Goal: Transaction & Acquisition: Book appointment/travel/reservation

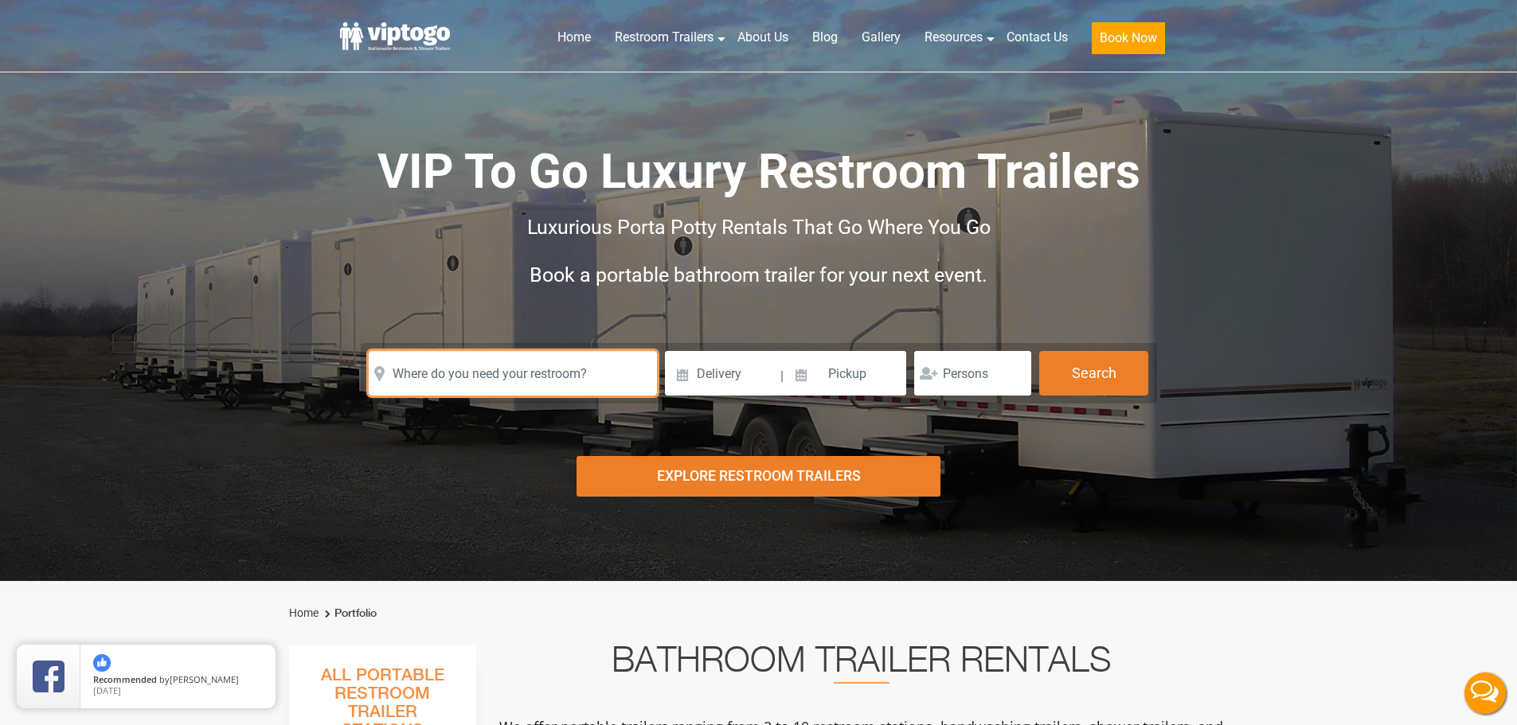
click at [447, 377] on input "text" at bounding box center [513, 373] width 288 height 45
paste input "213 Satinwood Drive, Camillus, New York 13031"
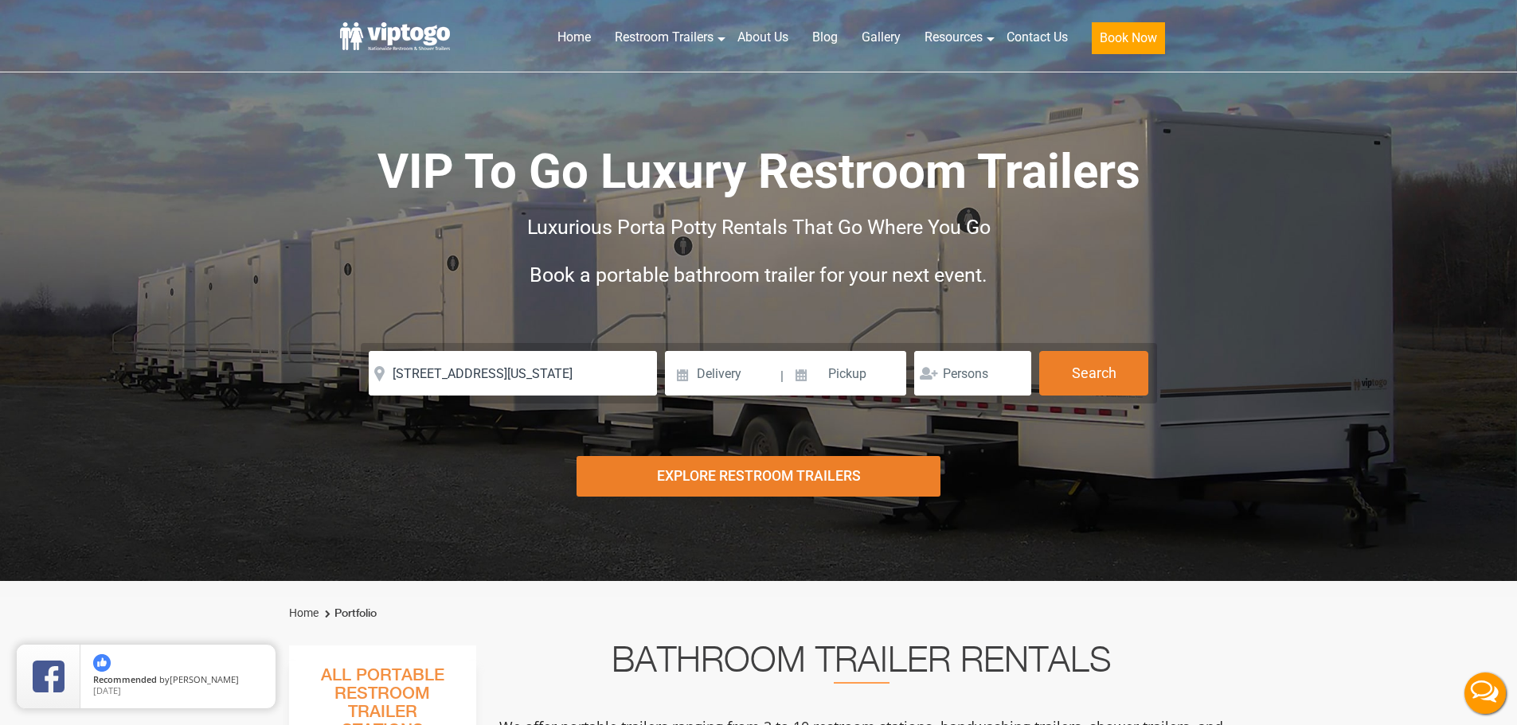
type input "213 Satinwood Drive, Camillus, New York 13031, USA"
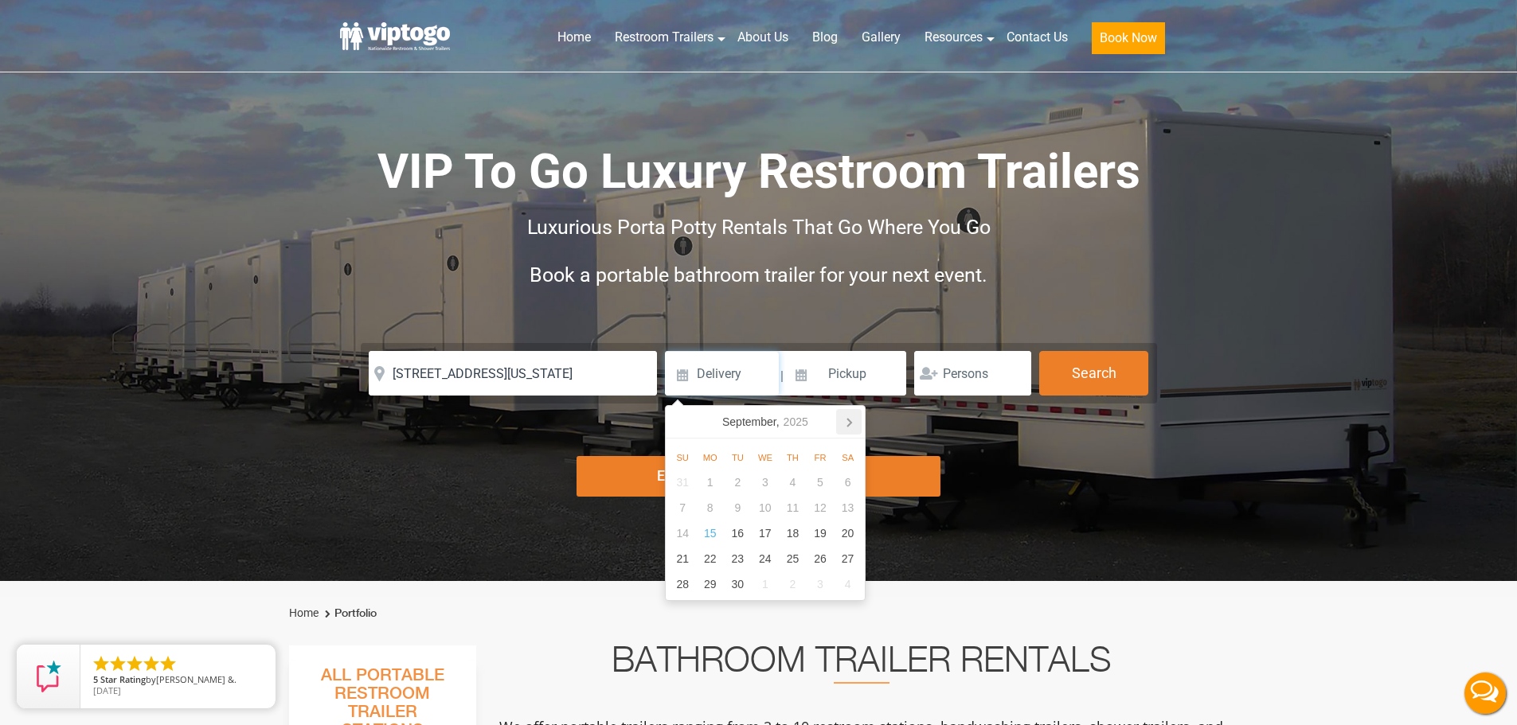
click at [845, 425] on icon at bounding box center [848, 421] width 25 height 25
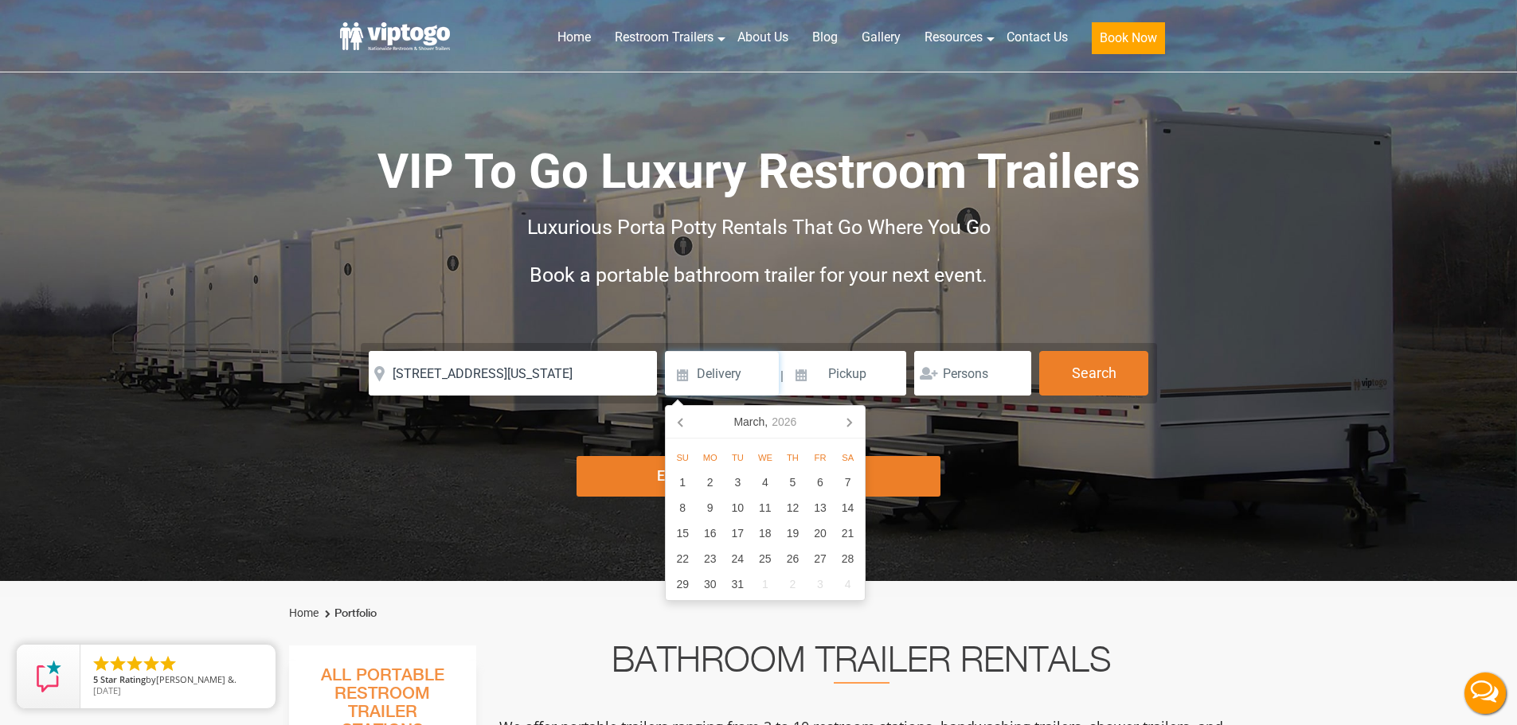
click at [845, 425] on icon at bounding box center [848, 421] width 25 height 25
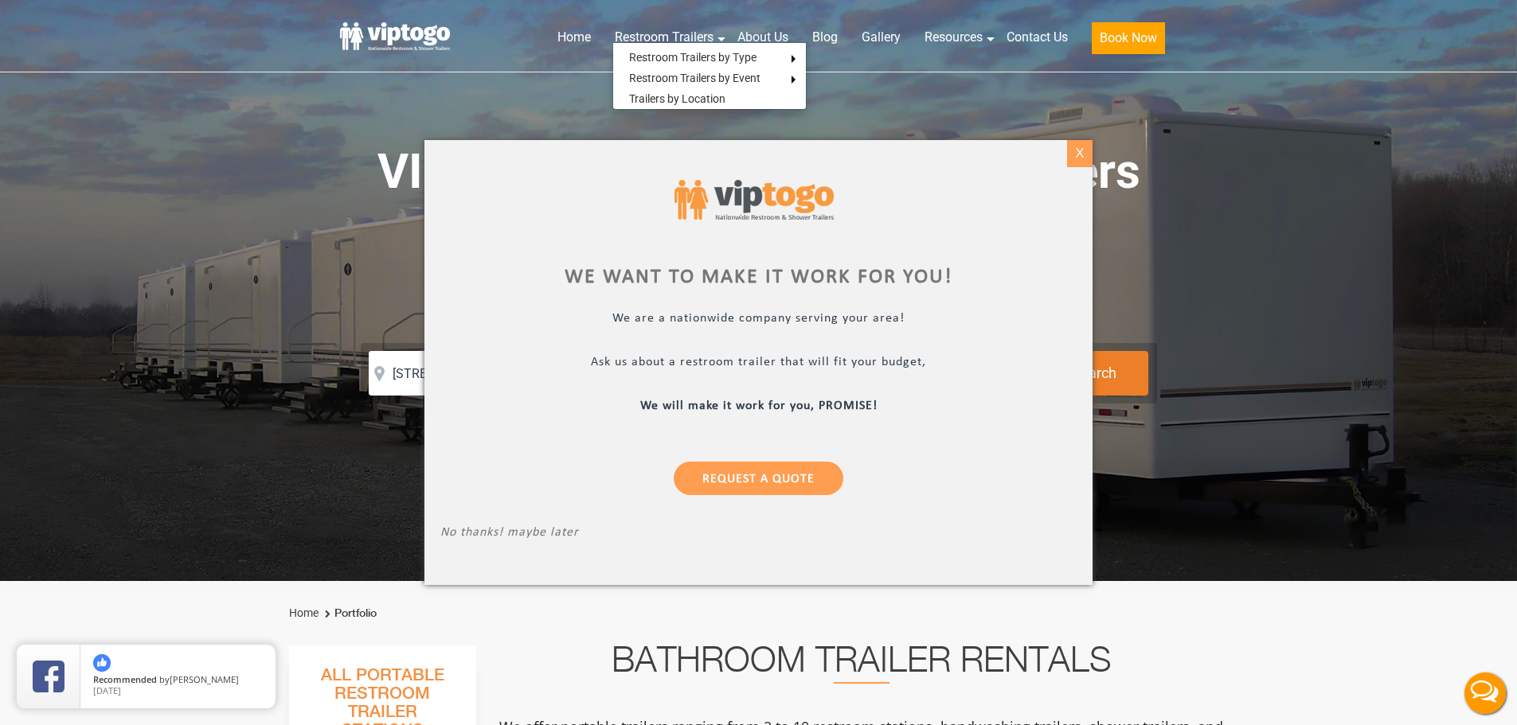
click at [1075, 150] on div "X" at bounding box center [1079, 153] width 25 height 27
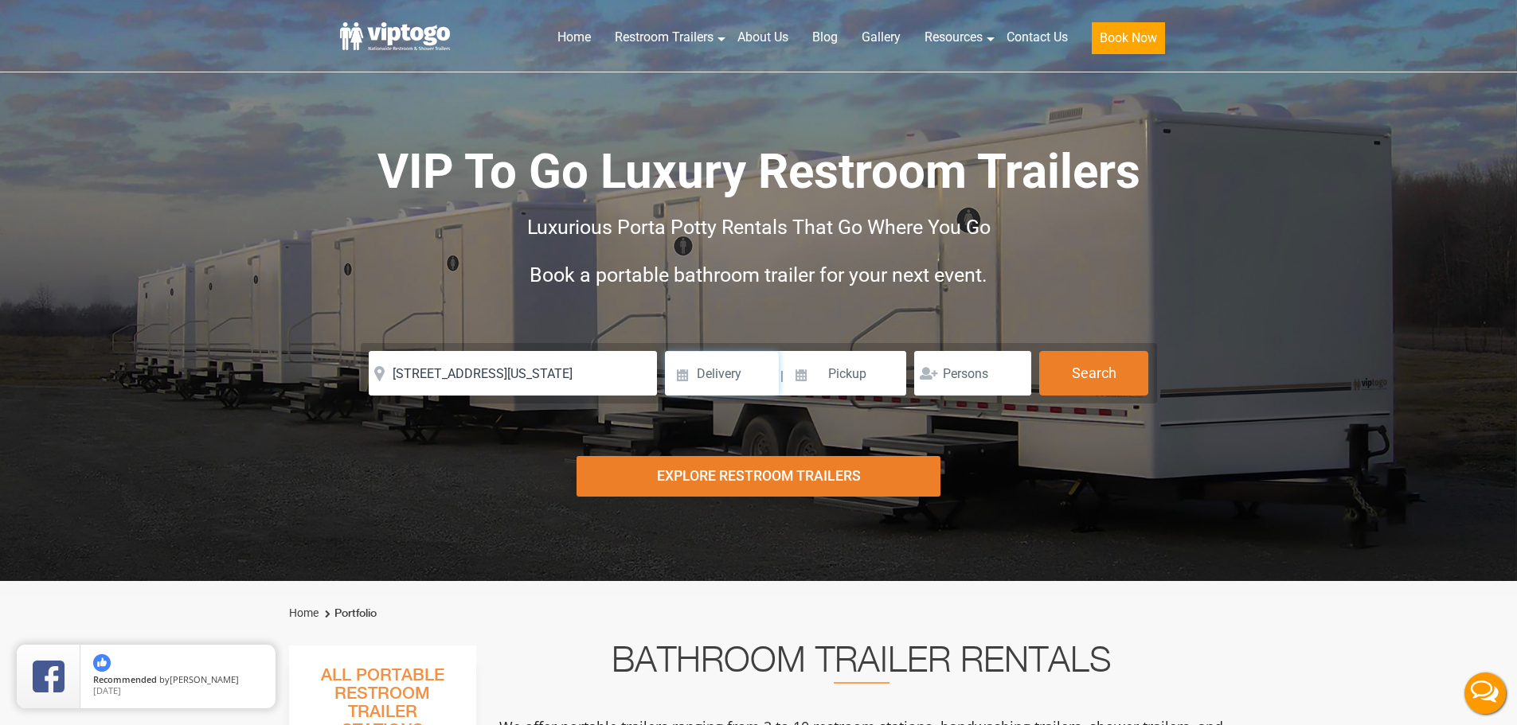
click at [703, 365] on input at bounding box center [722, 373] width 114 height 45
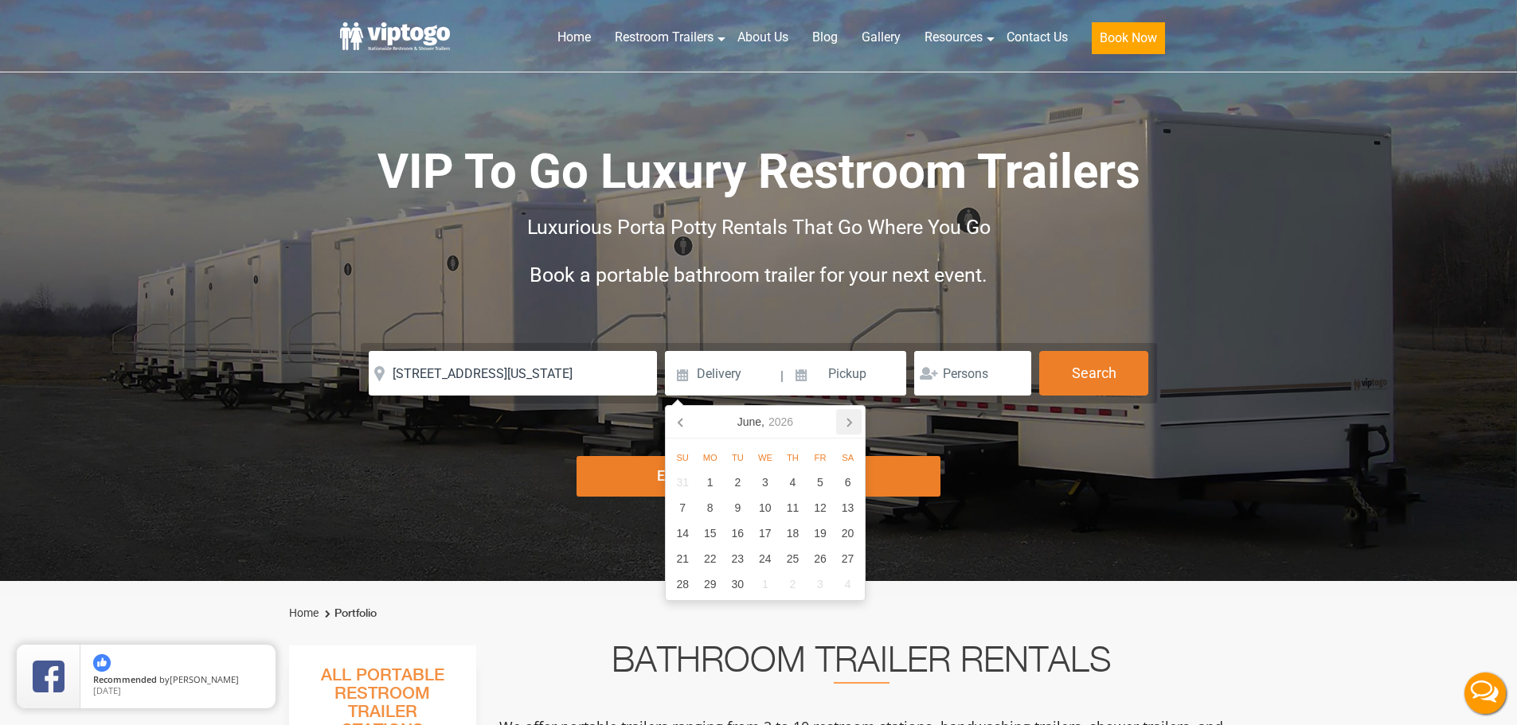
click at [848, 421] on icon at bounding box center [848, 421] width 25 height 25
click at [819, 530] on div "14" at bounding box center [821, 533] width 28 height 25
type input "08/14/2026"
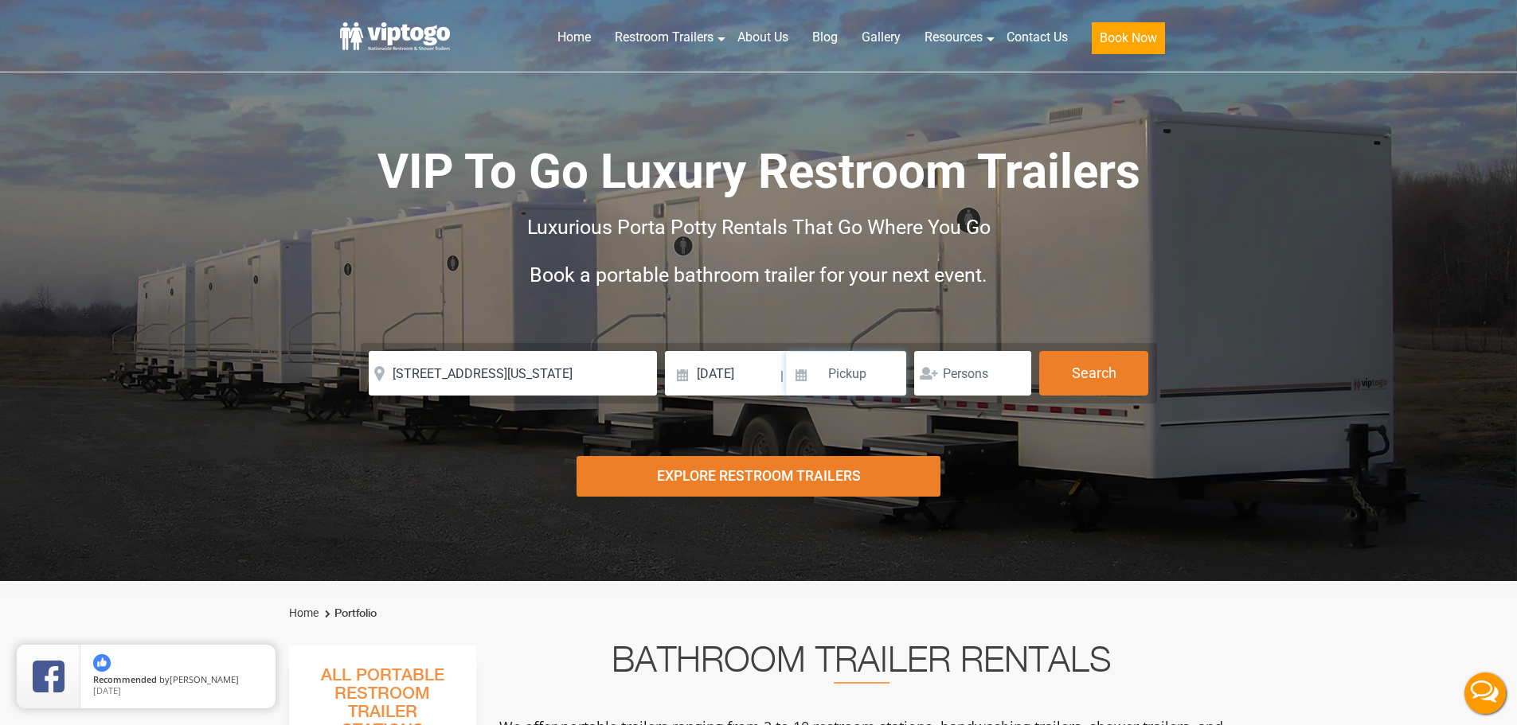
click at [874, 369] on input at bounding box center [846, 373] width 121 height 45
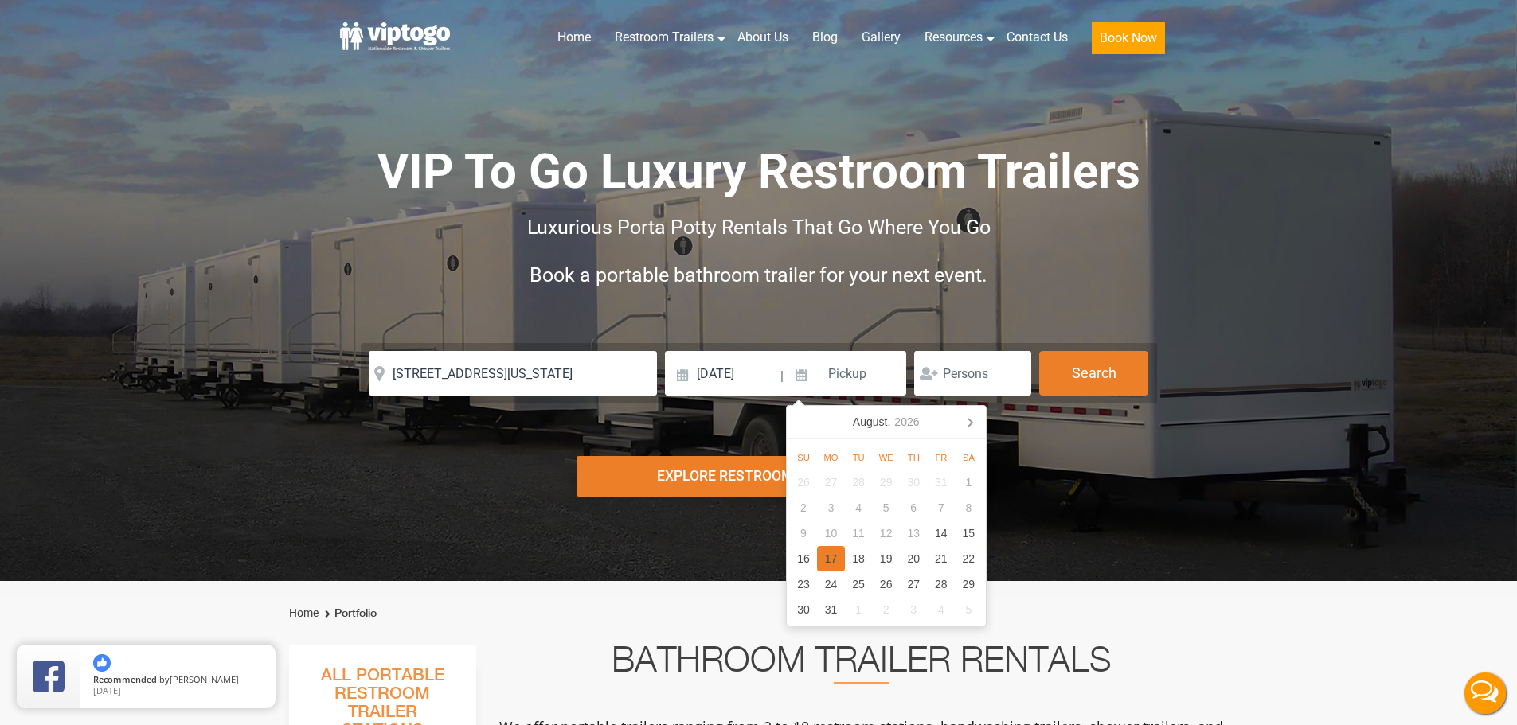
click at [833, 561] on div "17" at bounding box center [831, 558] width 28 height 25
type input "08/17/2026"
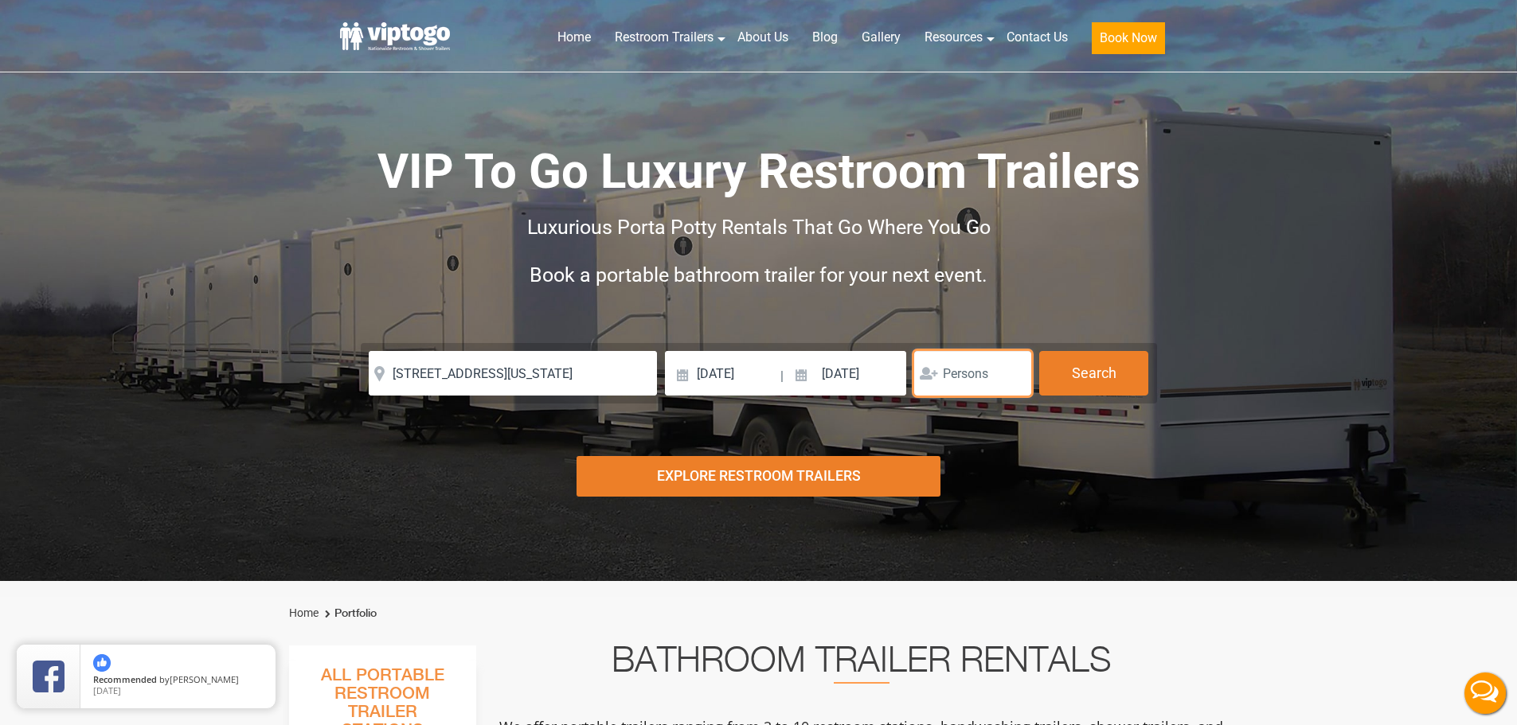
click at [981, 362] on input "number" at bounding box center [972, 373] width 117 height 45
click at [1079, 369] on button "Search" at bounding box center [1093, 372] width 109 height 43
click at [965, 371] on input "number" at bounding box center [972, 373] width 117 height 45
type input "50"
click button "autobtn" at bounding box center [0, 0] width 0 height 0
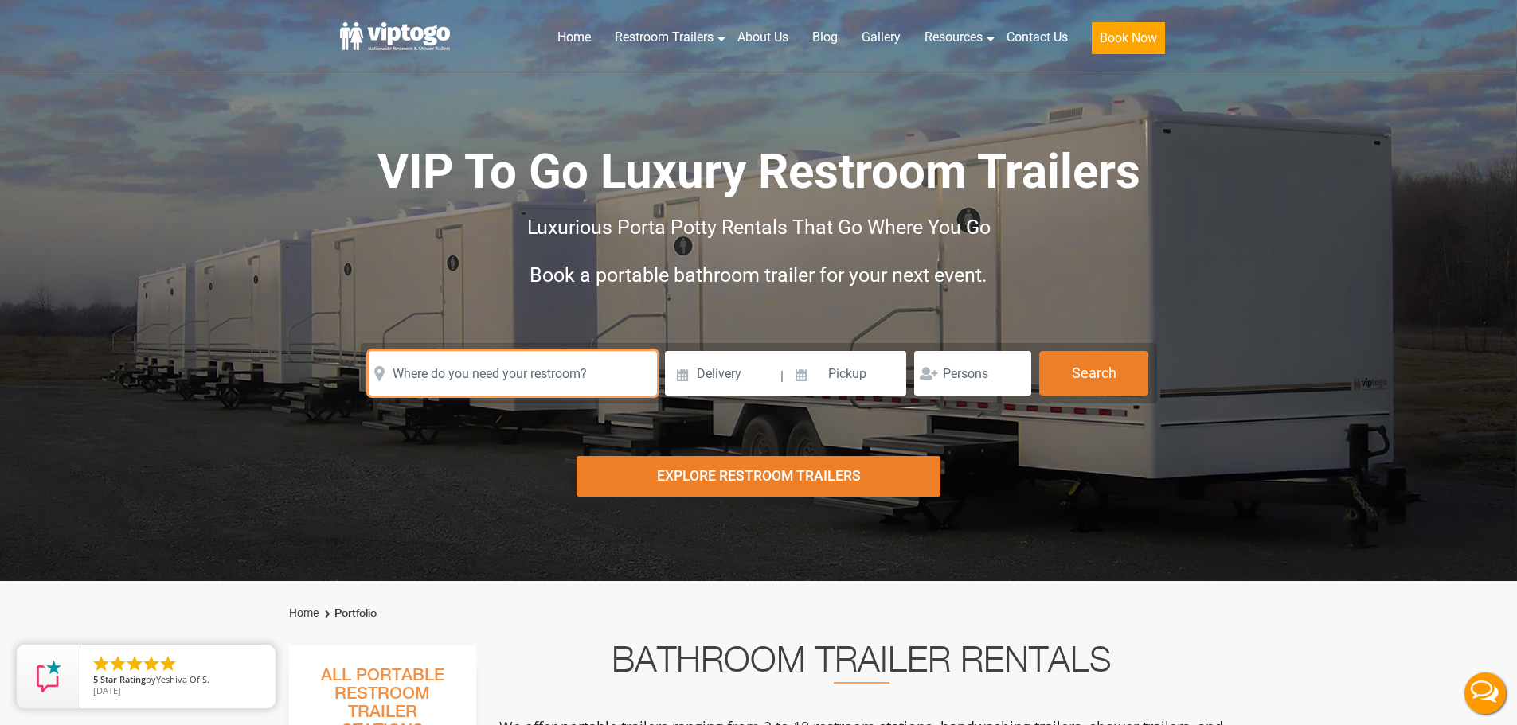
click at [467, 369] on input "text" at bounding box center [513, 373] width 288 height 45
paste input "213 Satinwood Drive, Camillus, New York 13031"
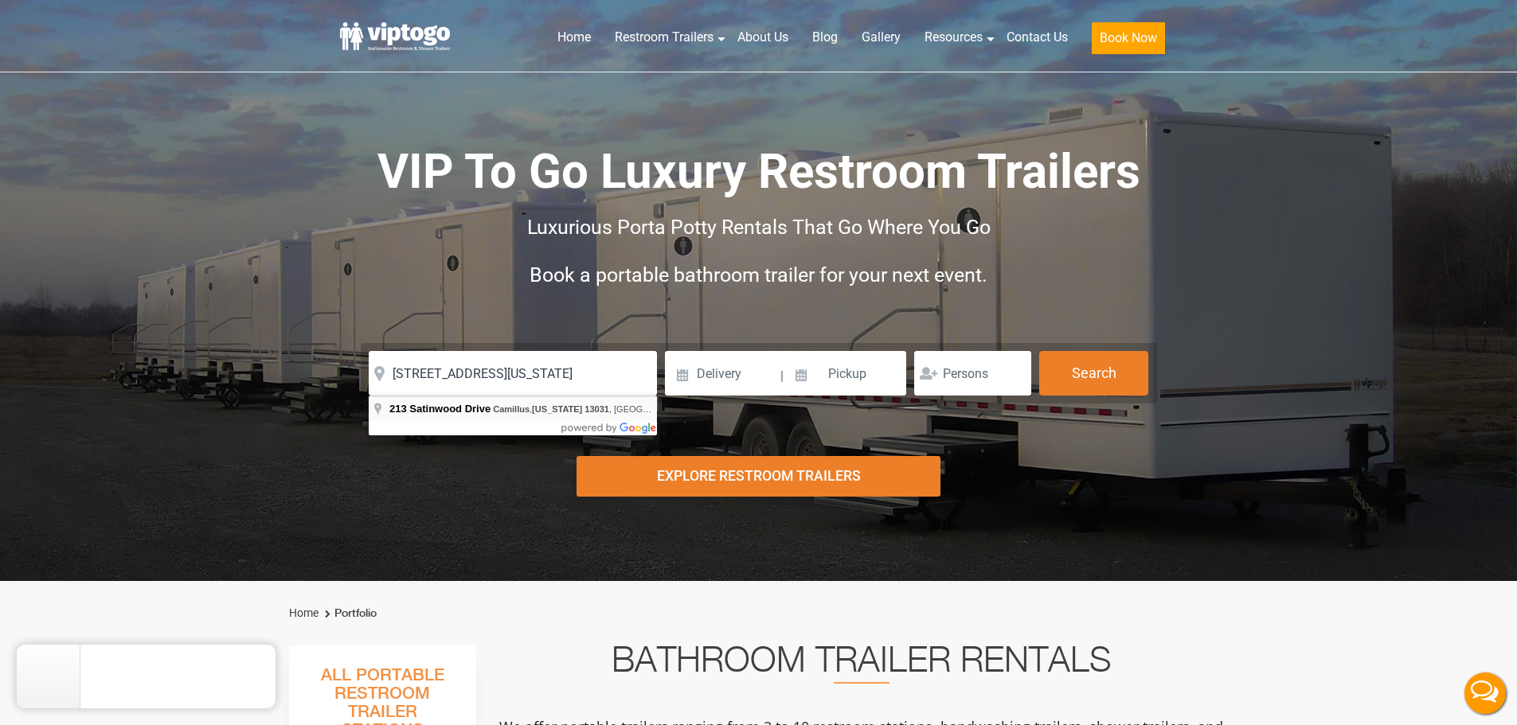
type input "213 Satinwood Drive, Camillus, New York 13031, USA"
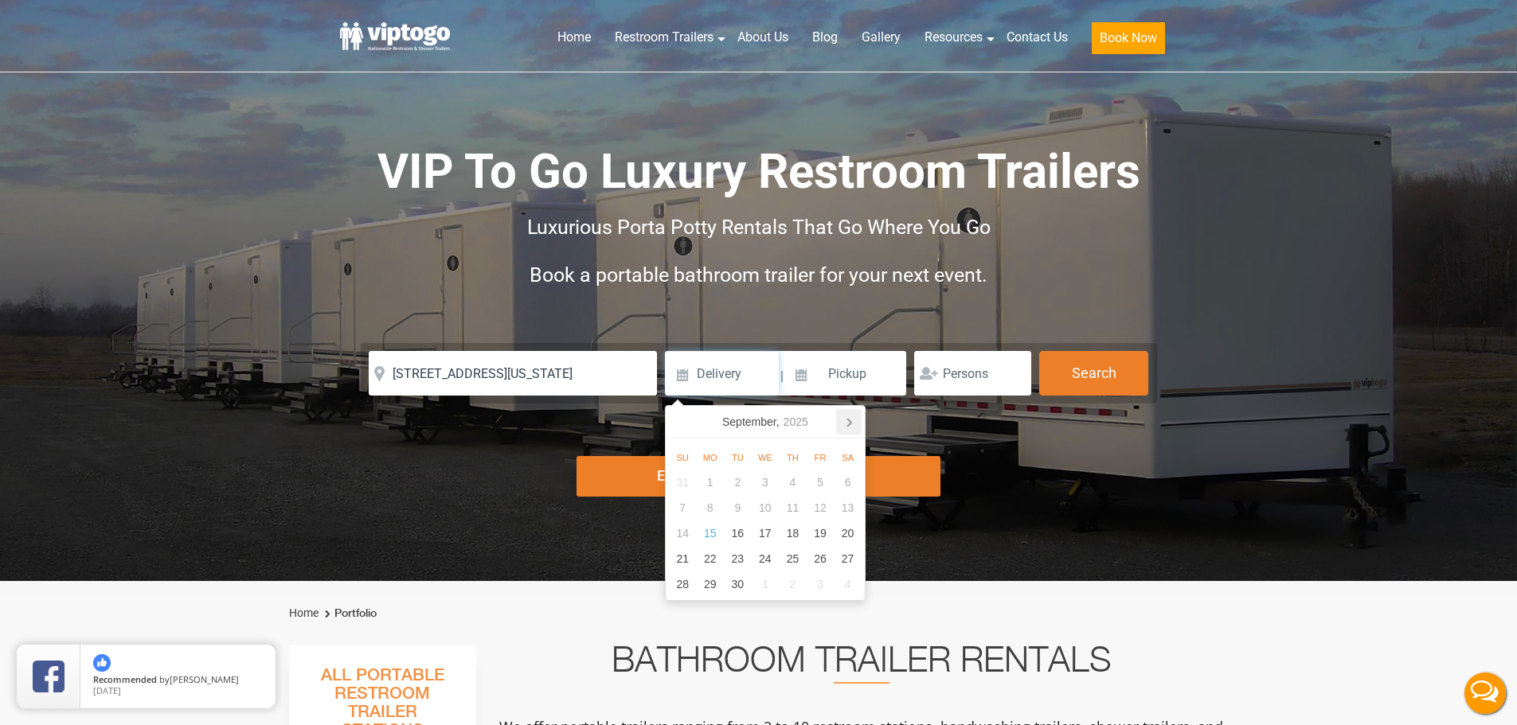
click at [851, 419] on icon at bounding box center [848, 421] width 25 height 25
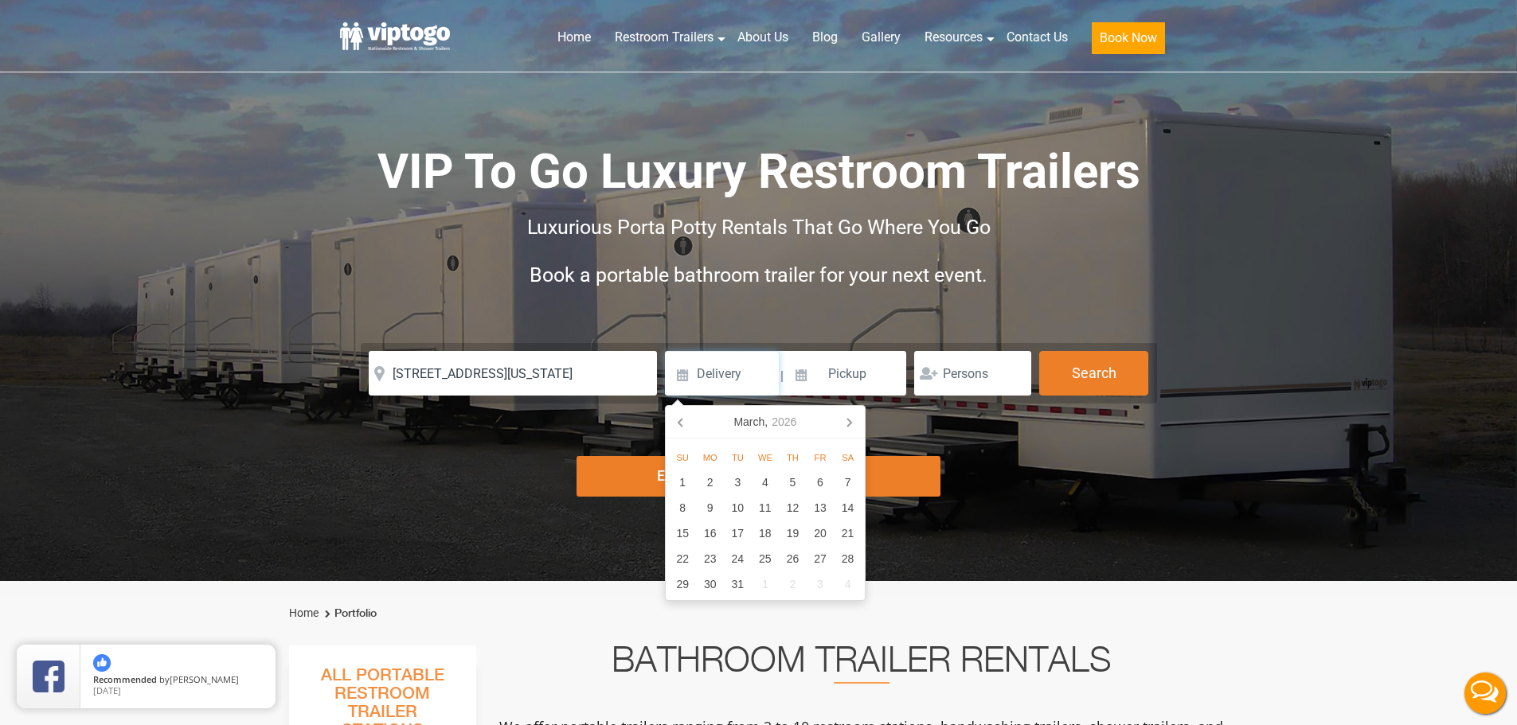
click at [851, 419] on icon at bounding box center [848, 421] width 25 height 25
click at [670, 424] on icon at bounding box center [681, 421] width 25 height 25
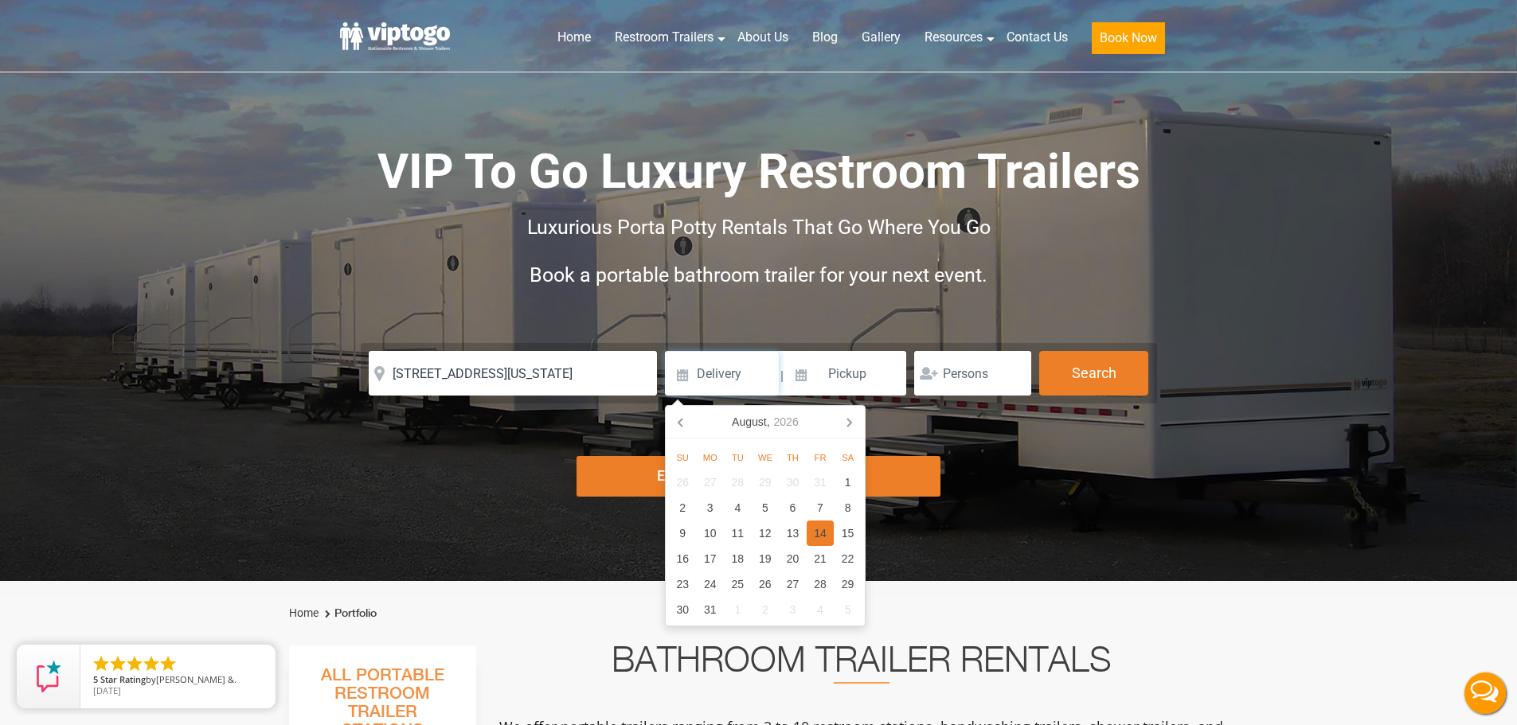
click at [819, 533] on div "14" at bounding box center [821, 533] width 28 height 25
type input "08/14/2026"
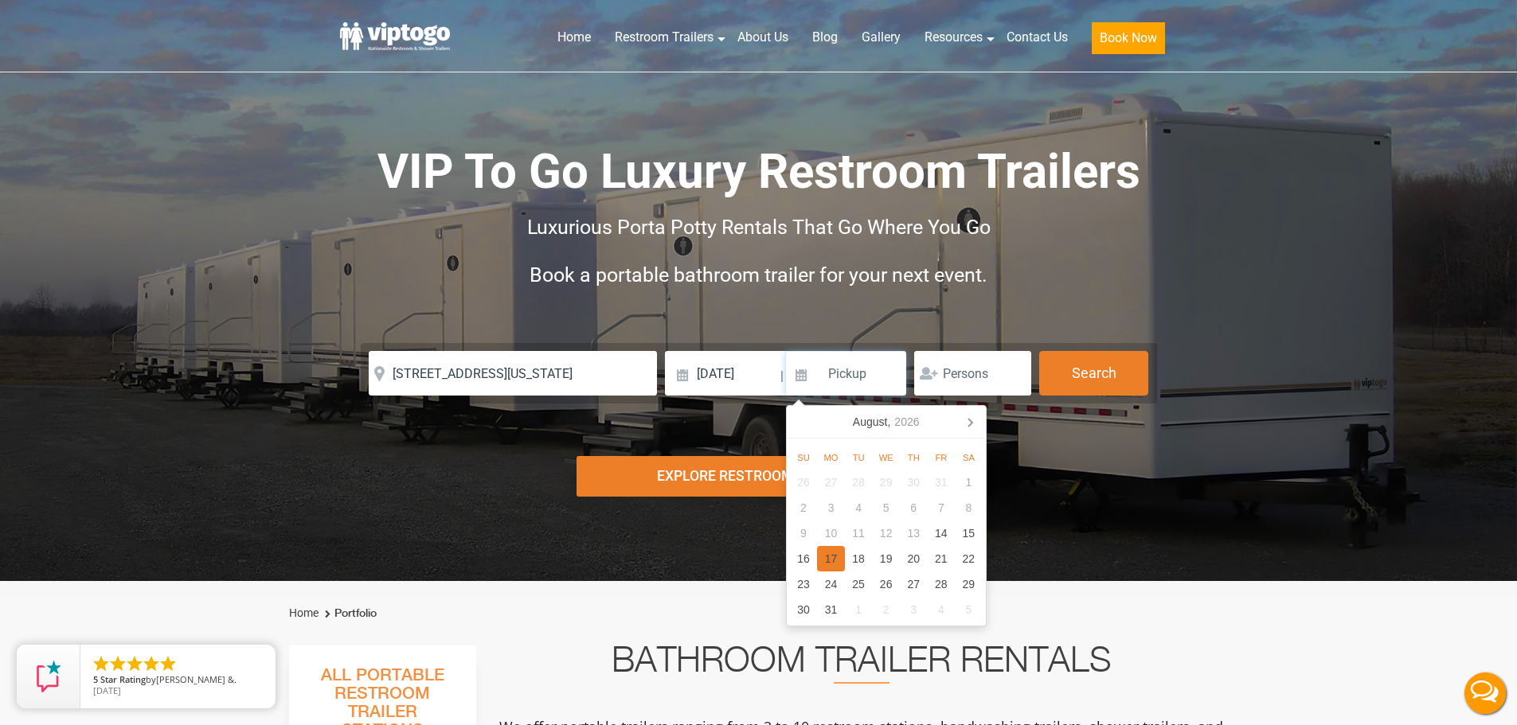
click at [836, 563] on div "17" at bounding box center [831, 558] width 28 height 25
type input "08/17/2026"
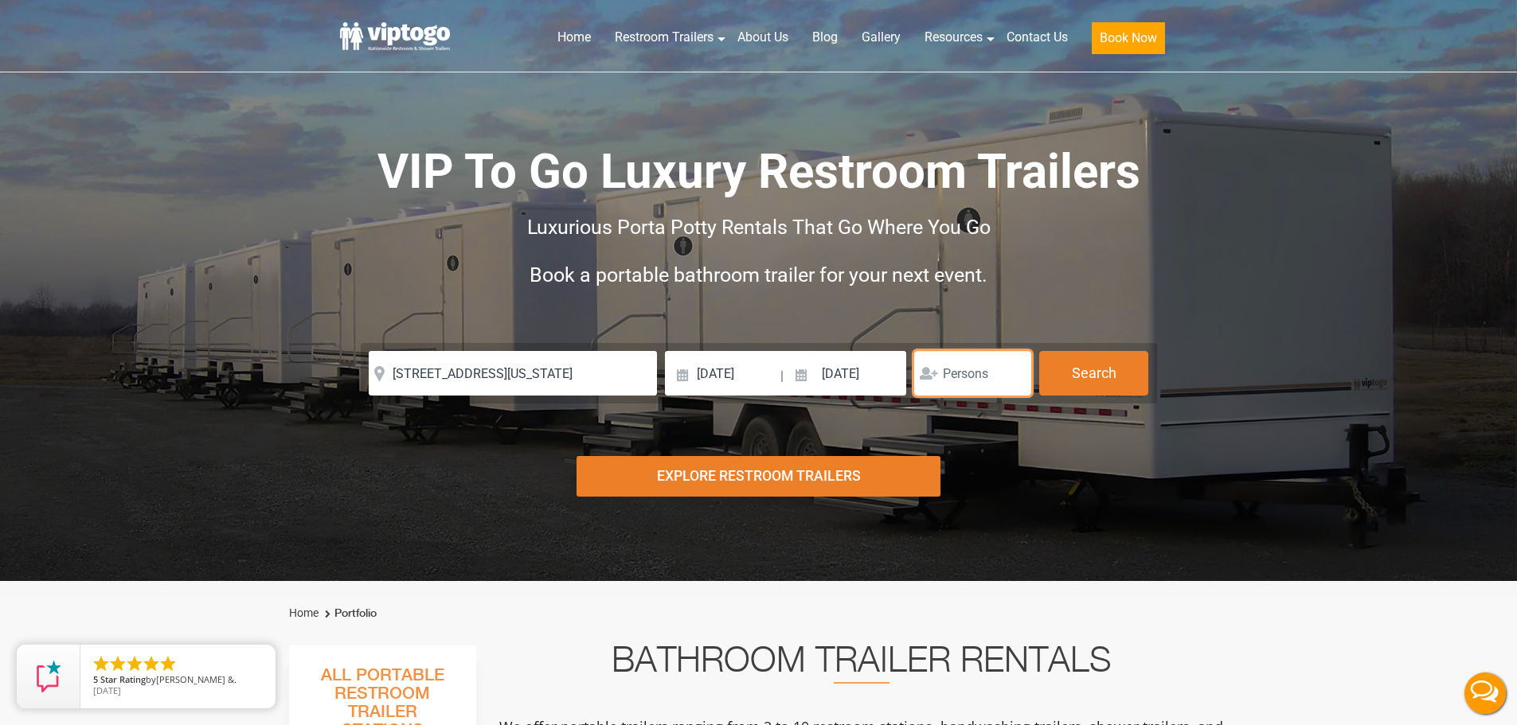
click at [966, 375] on input "number" at bounding box center [972, 373] width 117 height 45
type input "5"
type input "150"
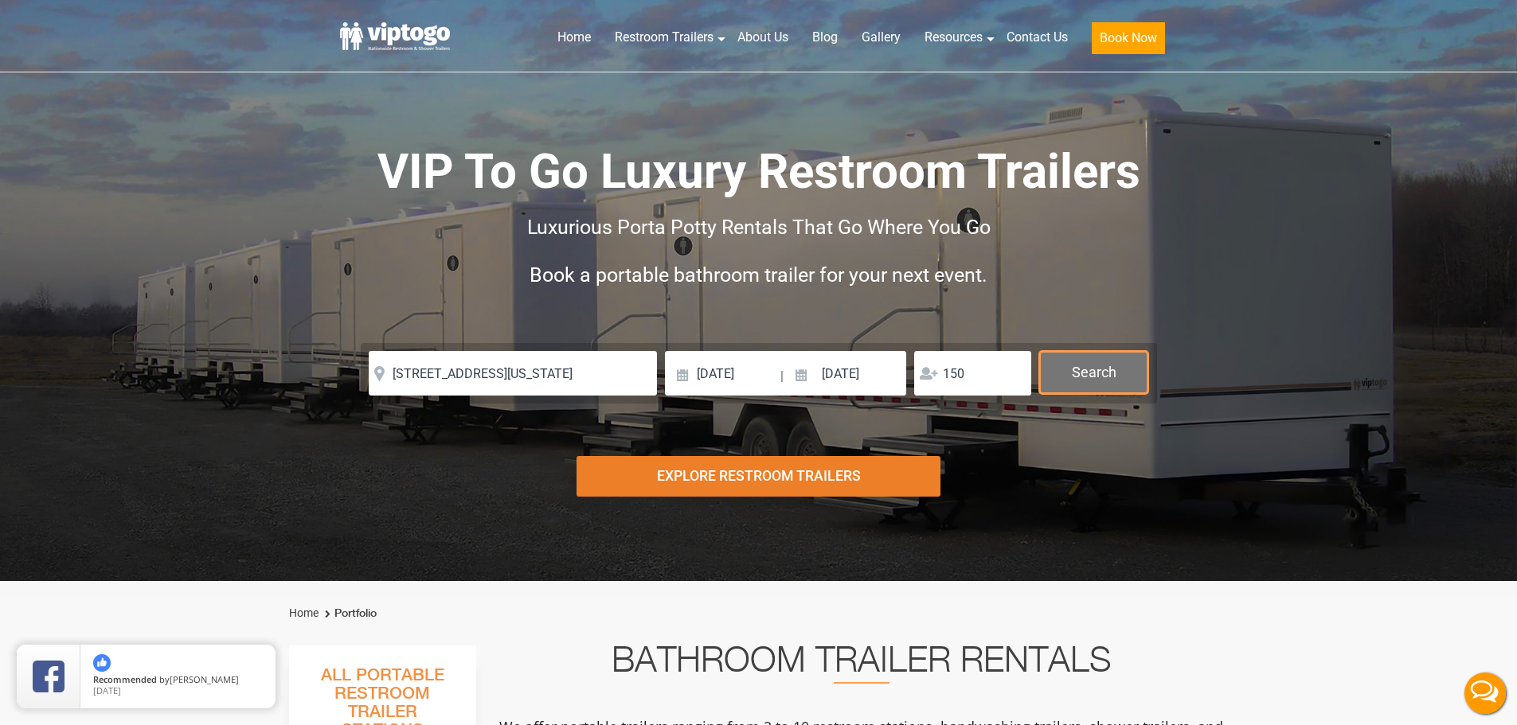
click at [1081, 373] on button "Search" at bounding box center [1093, 372] width 109 height 43
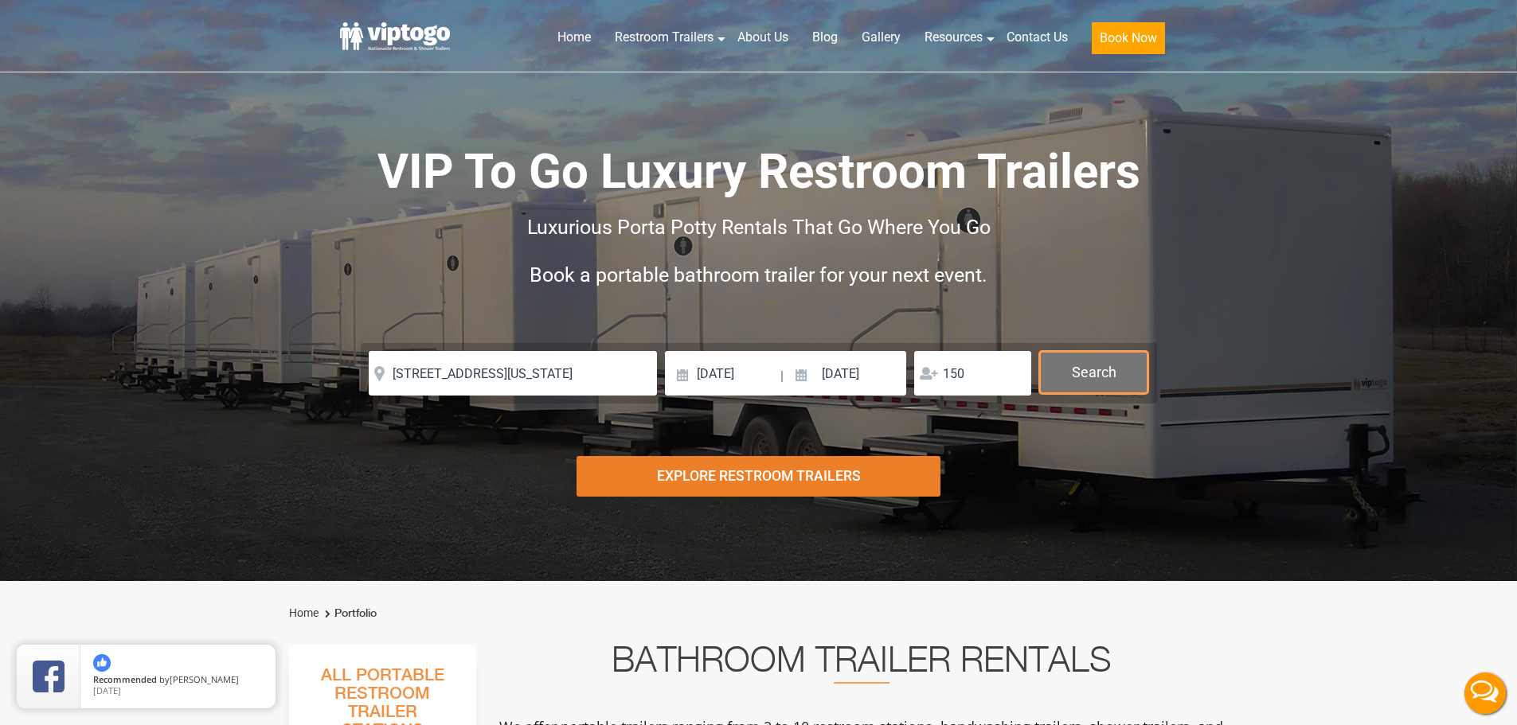
click at [1104, 378] on button "Search" at bounding box center [1093, 372] width 109 height 43
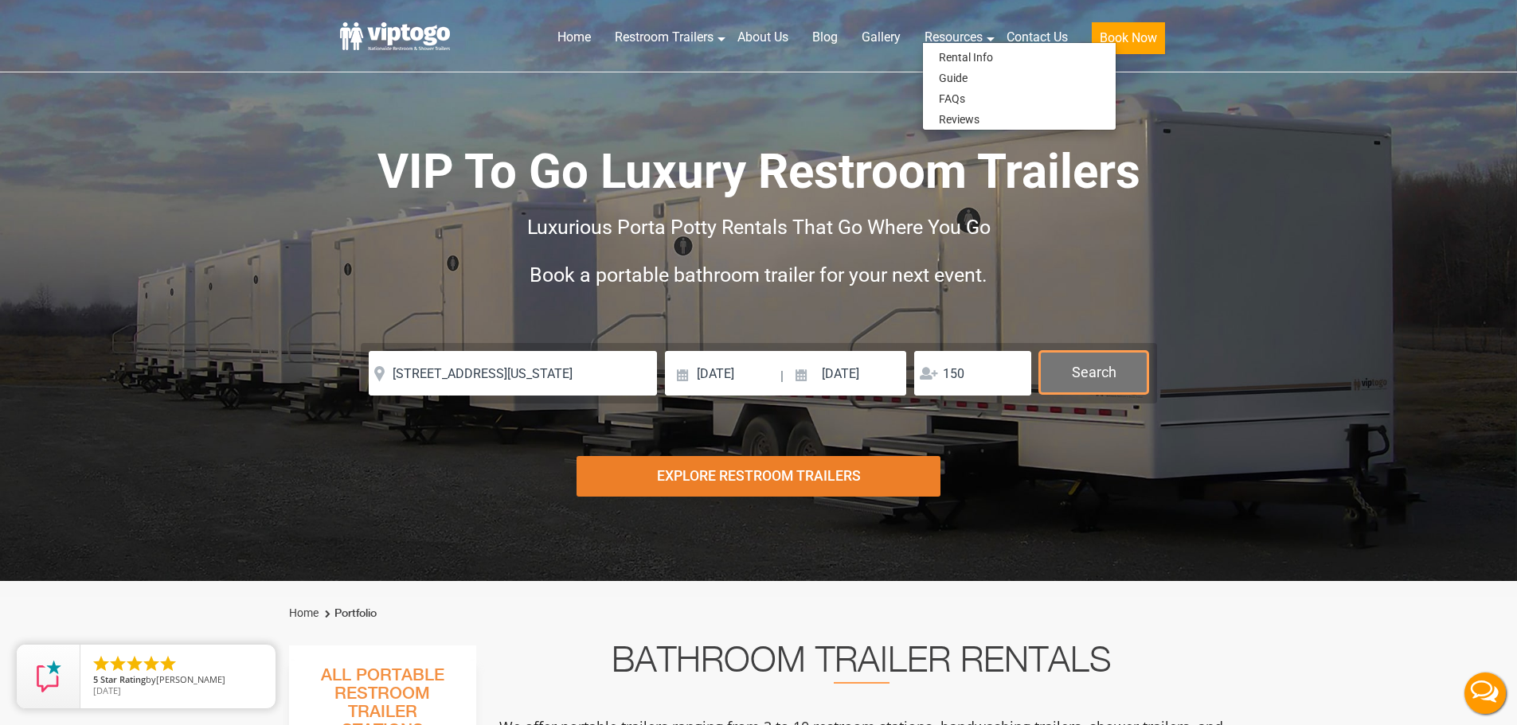
click at [1111, 379] on button "Search" at bounding box center [1093, 372] width 109 height 43
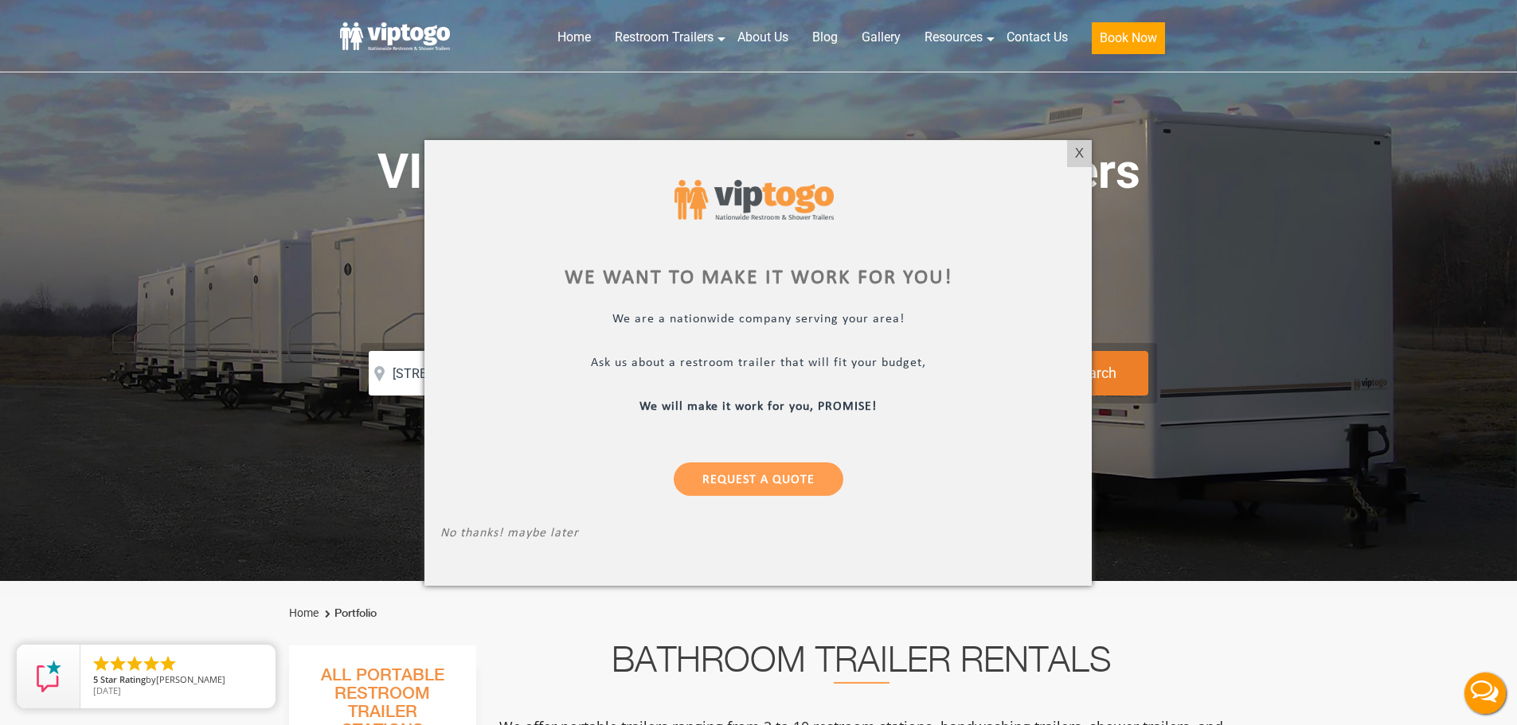
click at [1081, 151] on div "X" at bounding box center [1079, 153] width 25 height 27
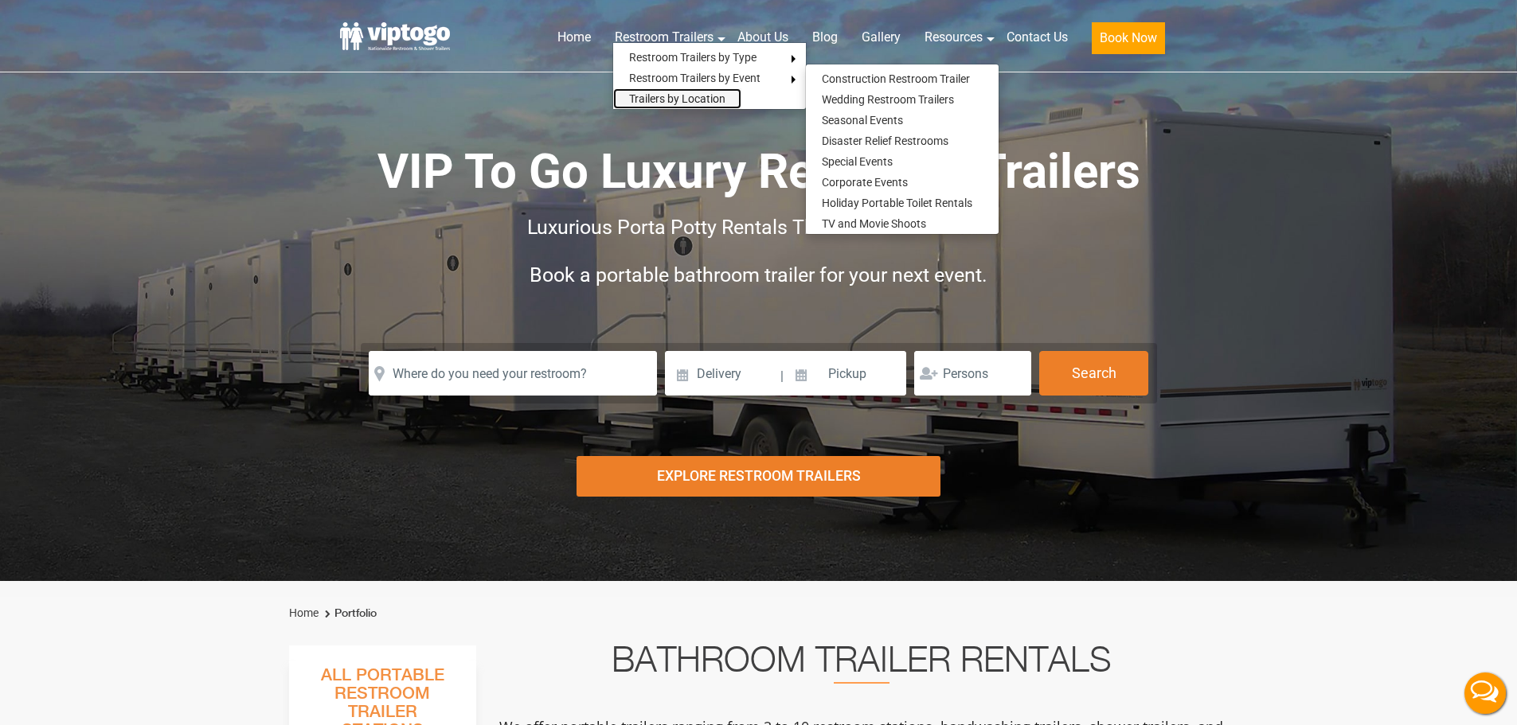
click at [686, 97] on link "Trailers by Location" at bounding box center [677, 98] width 128 height 21
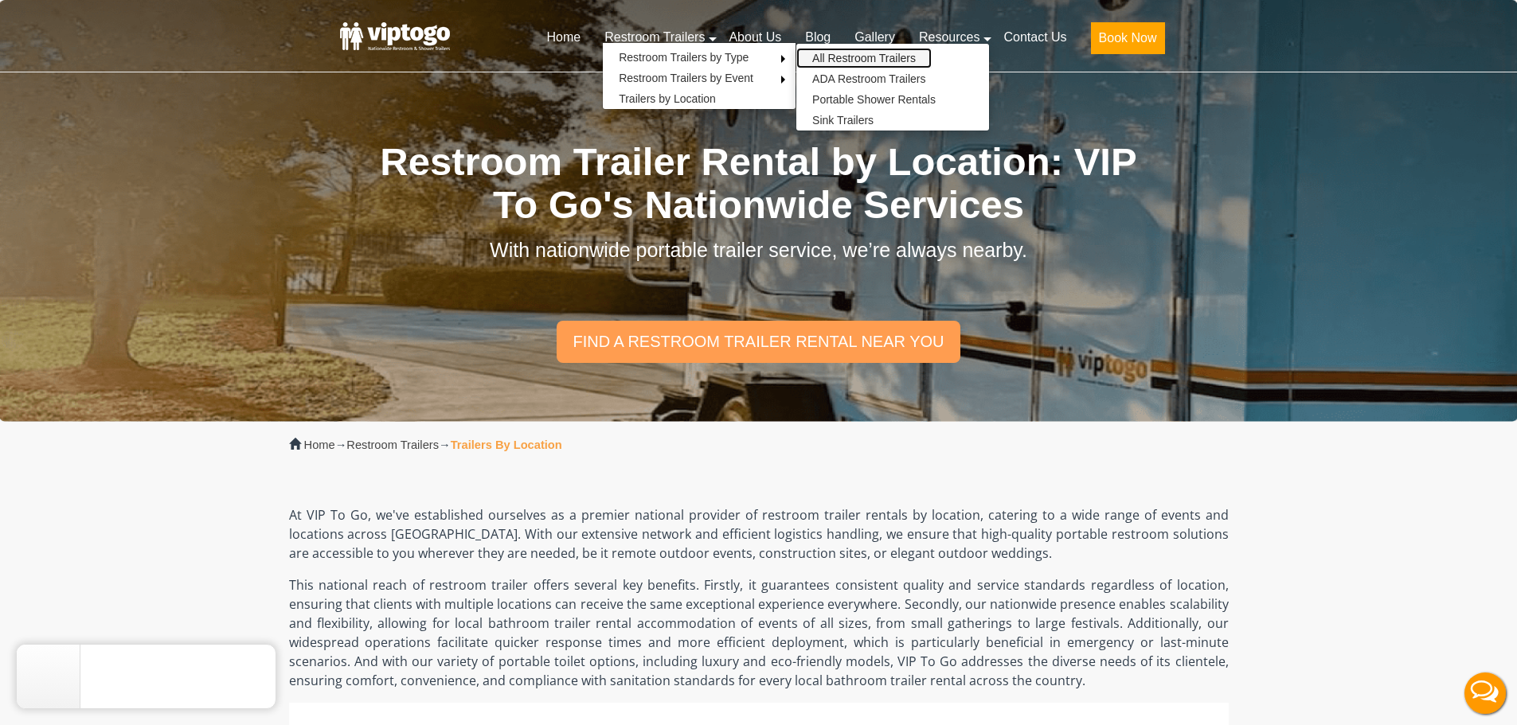
click at [845, 54] on link "All Restroom Trailers" at bounding box center [863, 58] width 135 height 21
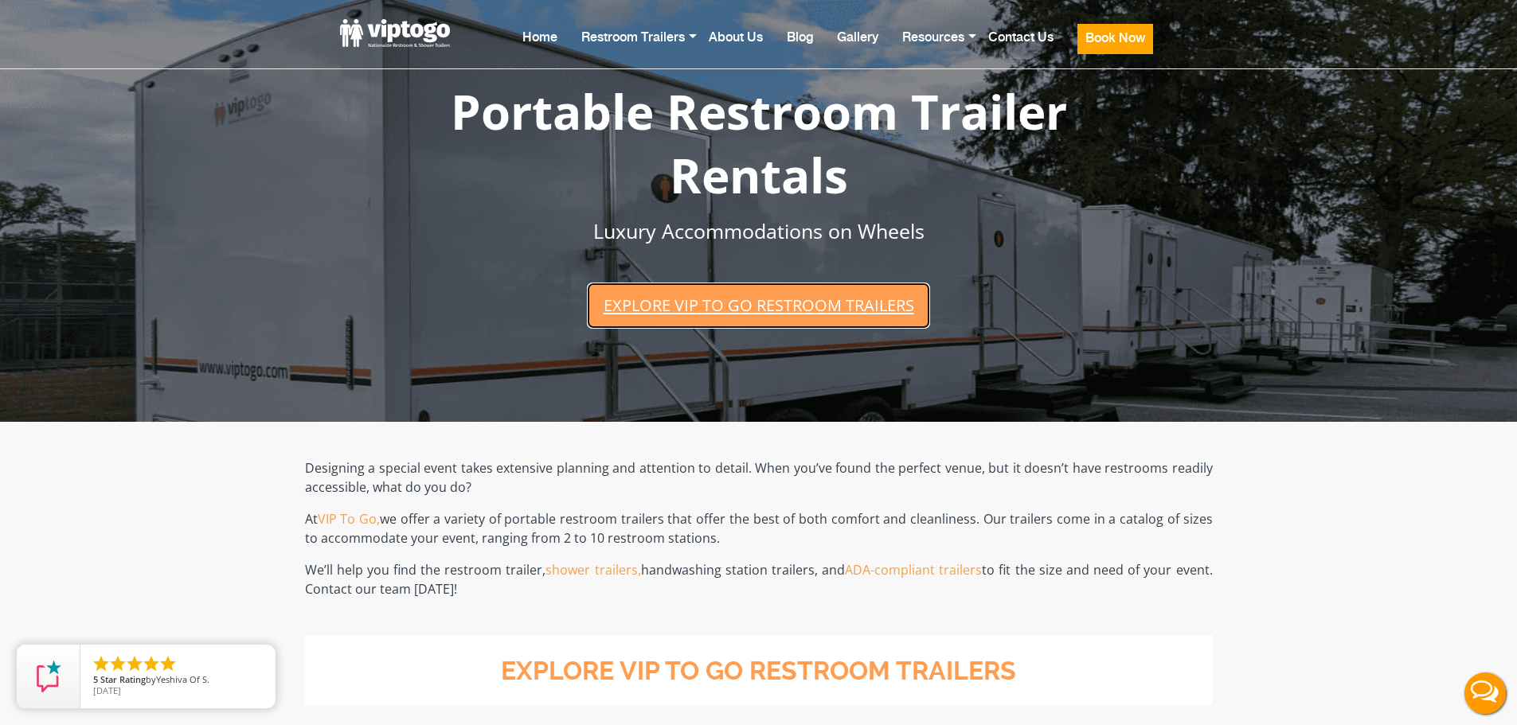
click at [798, 308] on link "Explore VIP To Go restroom trailers" at bounding box center [758, 305] width 342 height 45
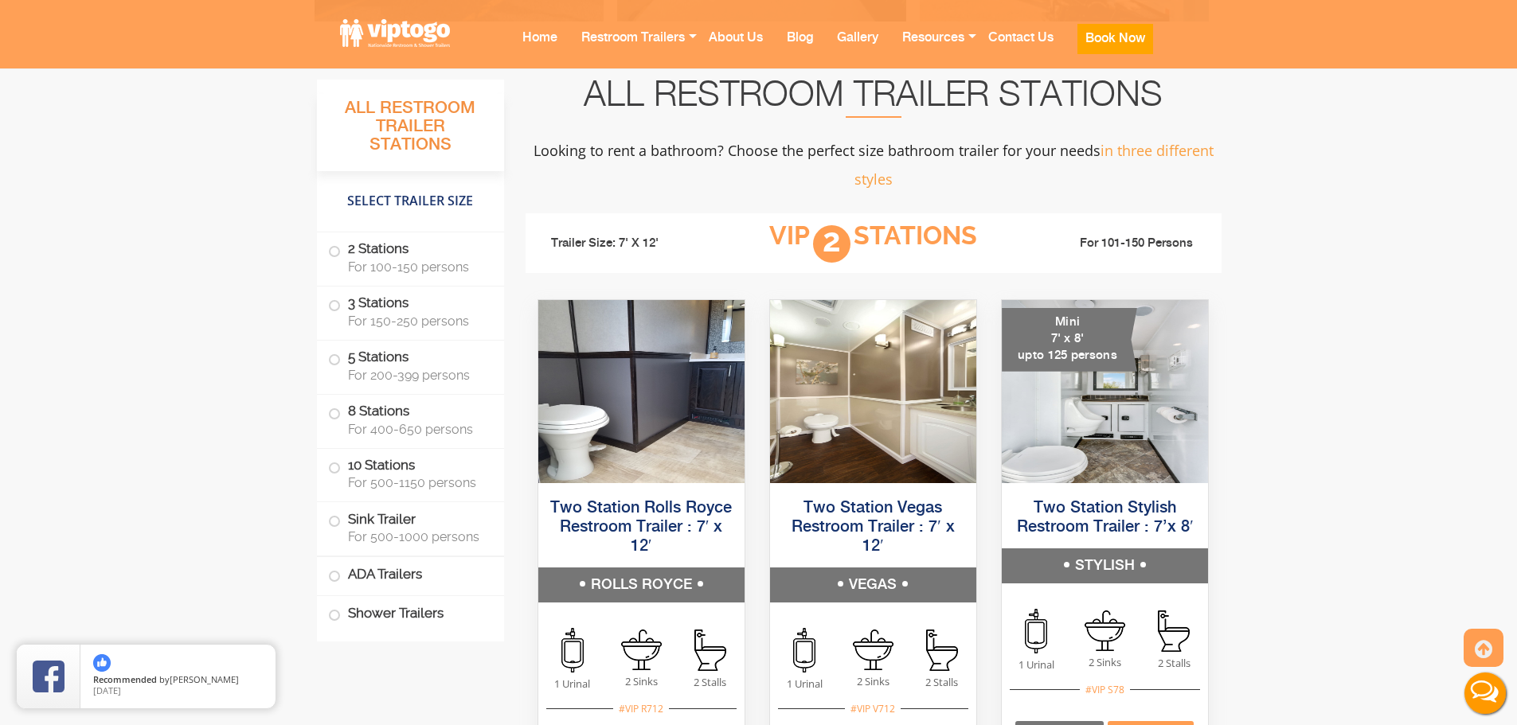
scroll to position [637, 0]
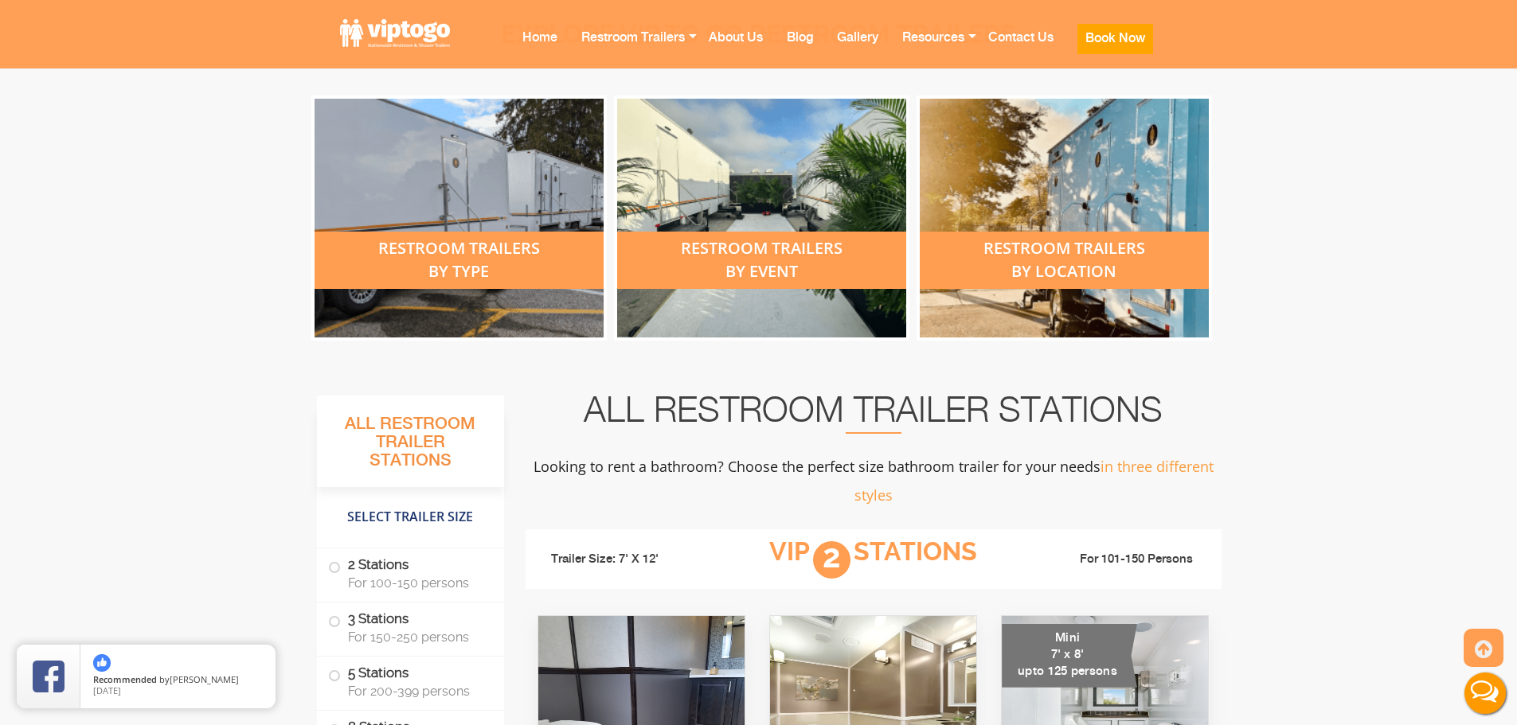
click at [1057, 260] on div "restroom trailers by location" at bounding box center [1064, 260] width 289 height 57
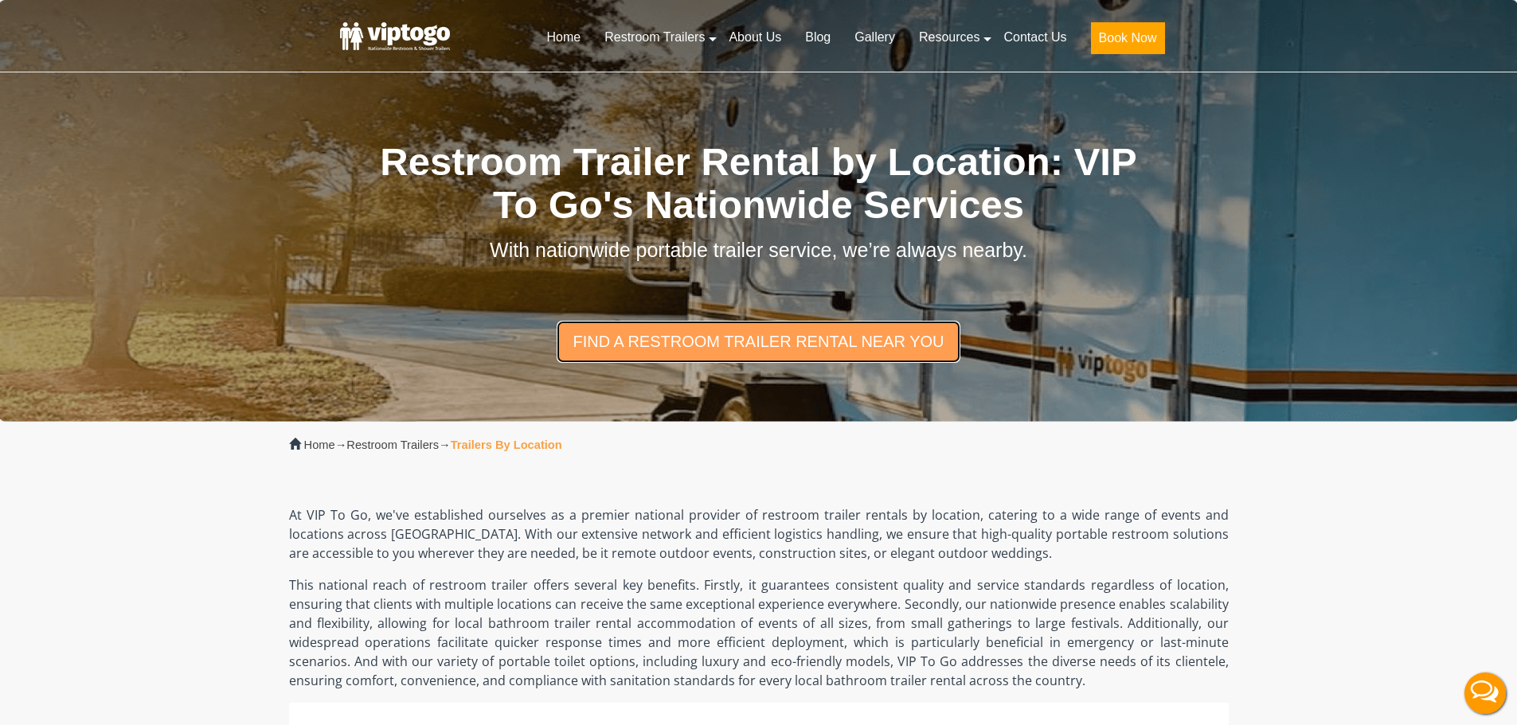
click at [744, 342] on link "find a restroom trailer rental near you" at bounding box center [758, 341] width 403 height 41
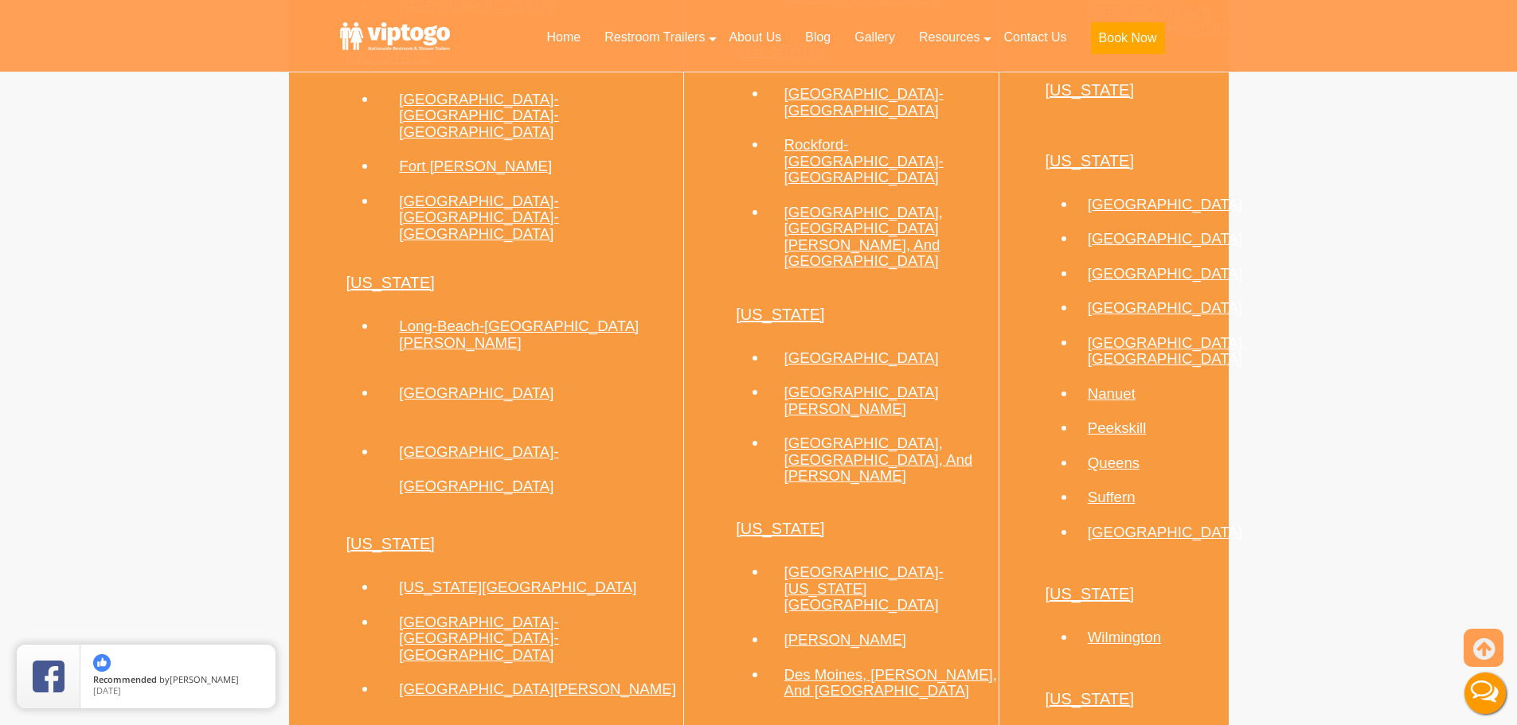
scroll to position [1340, 0]
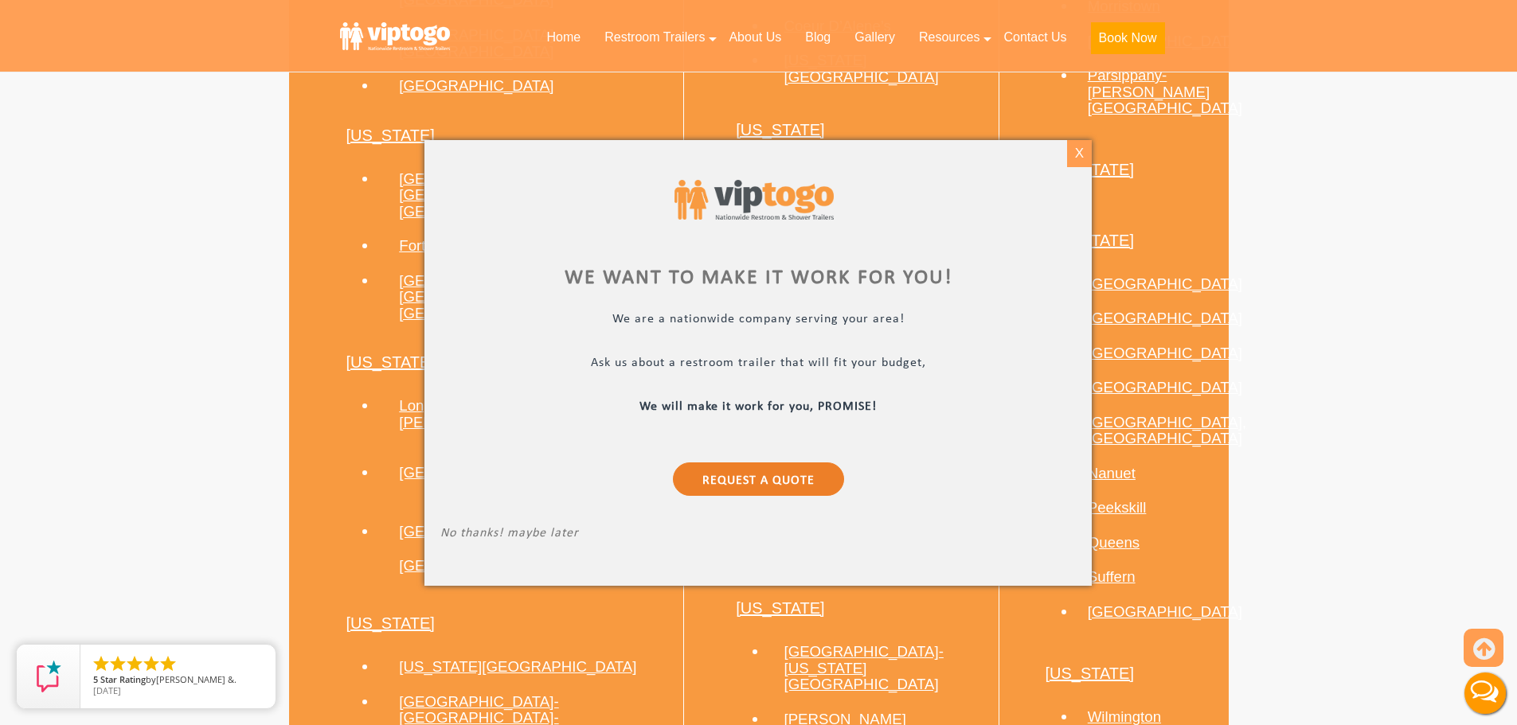
click at [1077, 160] on div "X" at bounding box center [1079, 153] width 25 height 27
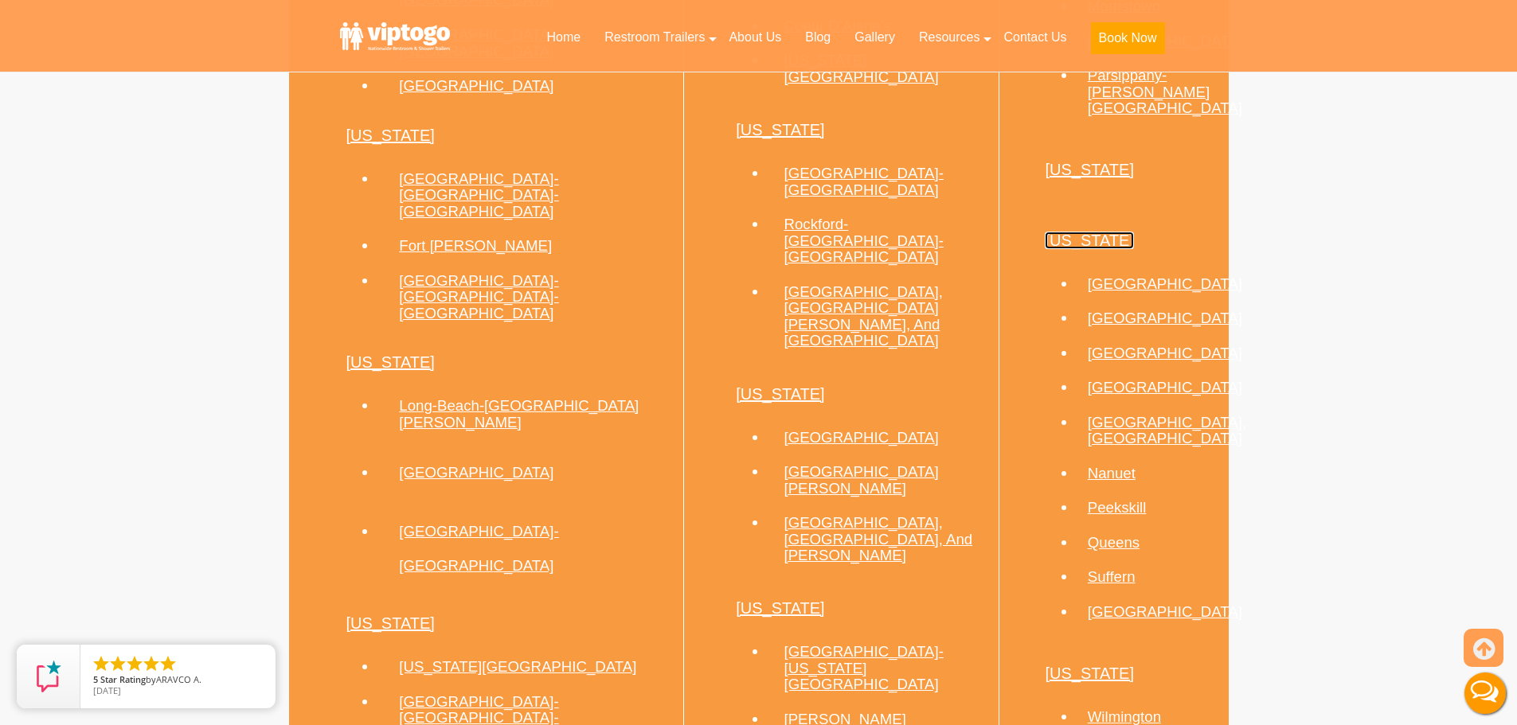
click at [1063, 232] on link "[US_STATE]" at bounding box center [1089, 241] width 89 height 18
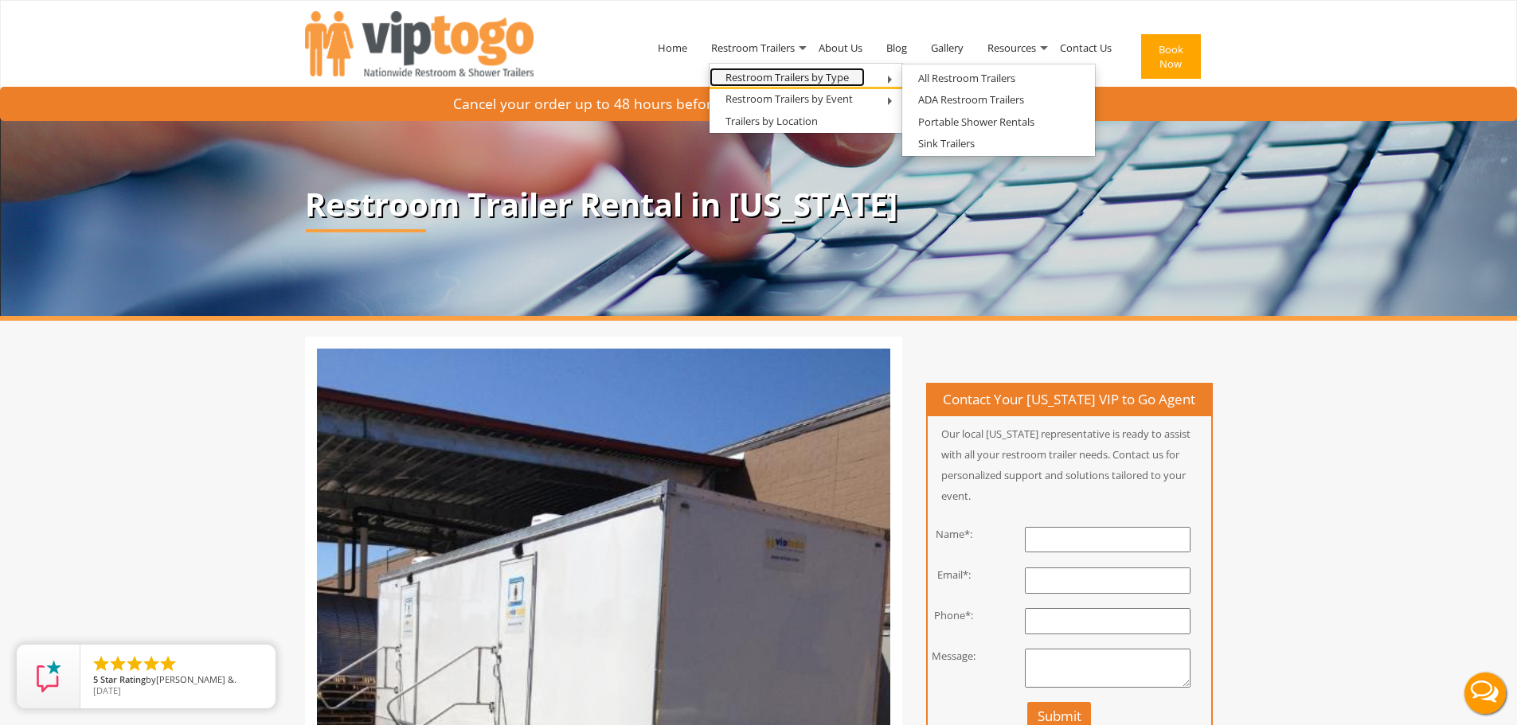
click at [807, 76] on link "Restroom Trailers by Type" at bounding box center [786, 78] width 155 height 20
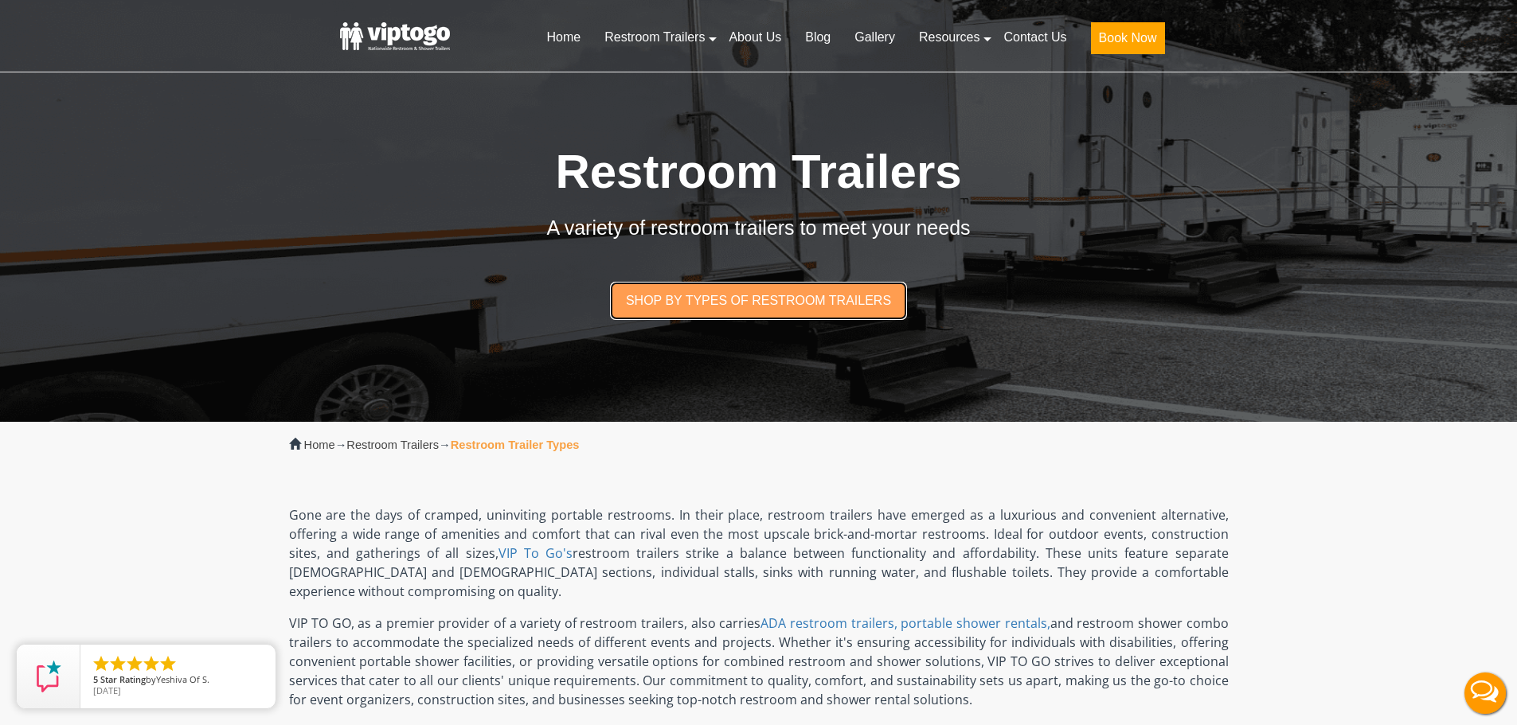
click at [780, 299] on link "Shop by types of restroom trailers" at bounding box center [759, 300] width 298 height 37
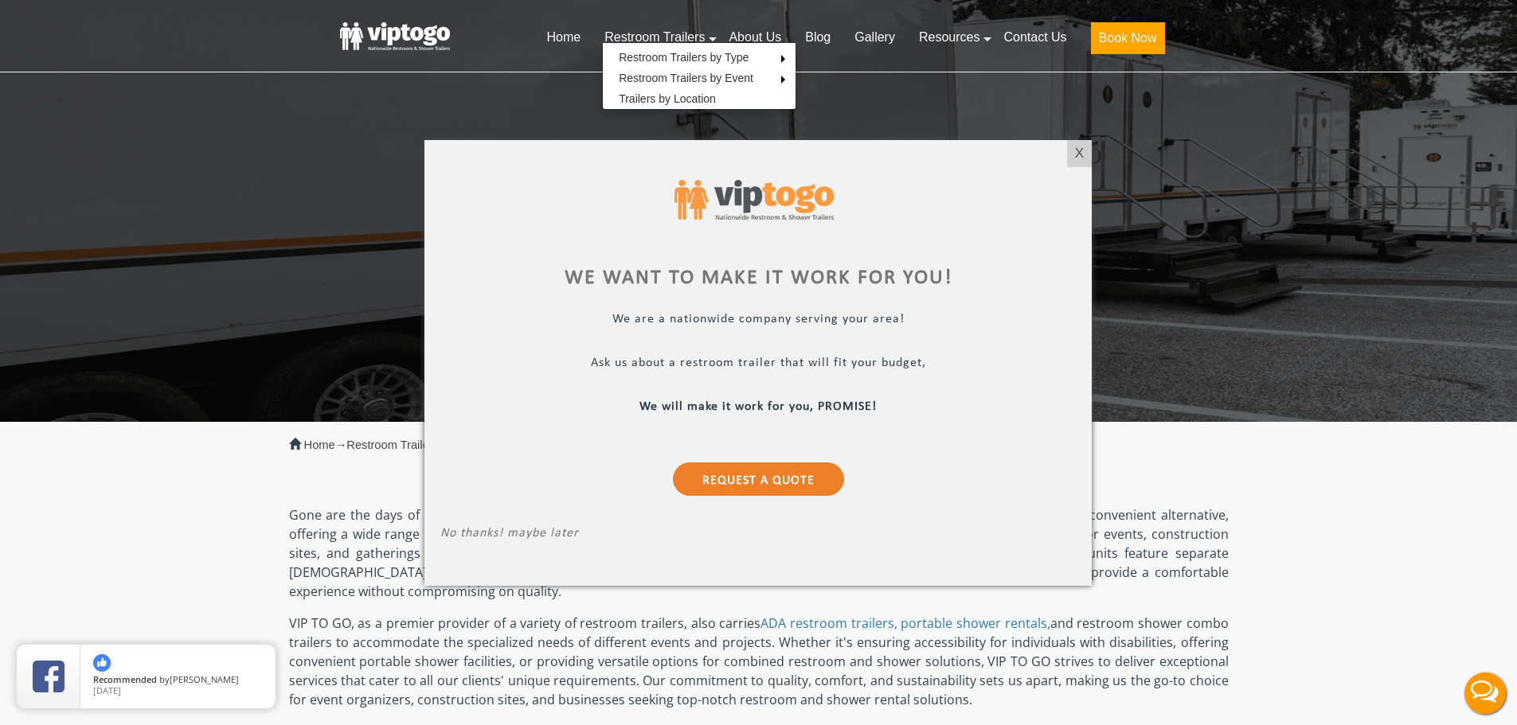
click at [711, 53] on div at bounding box center [758, 362] width 1517 height 725
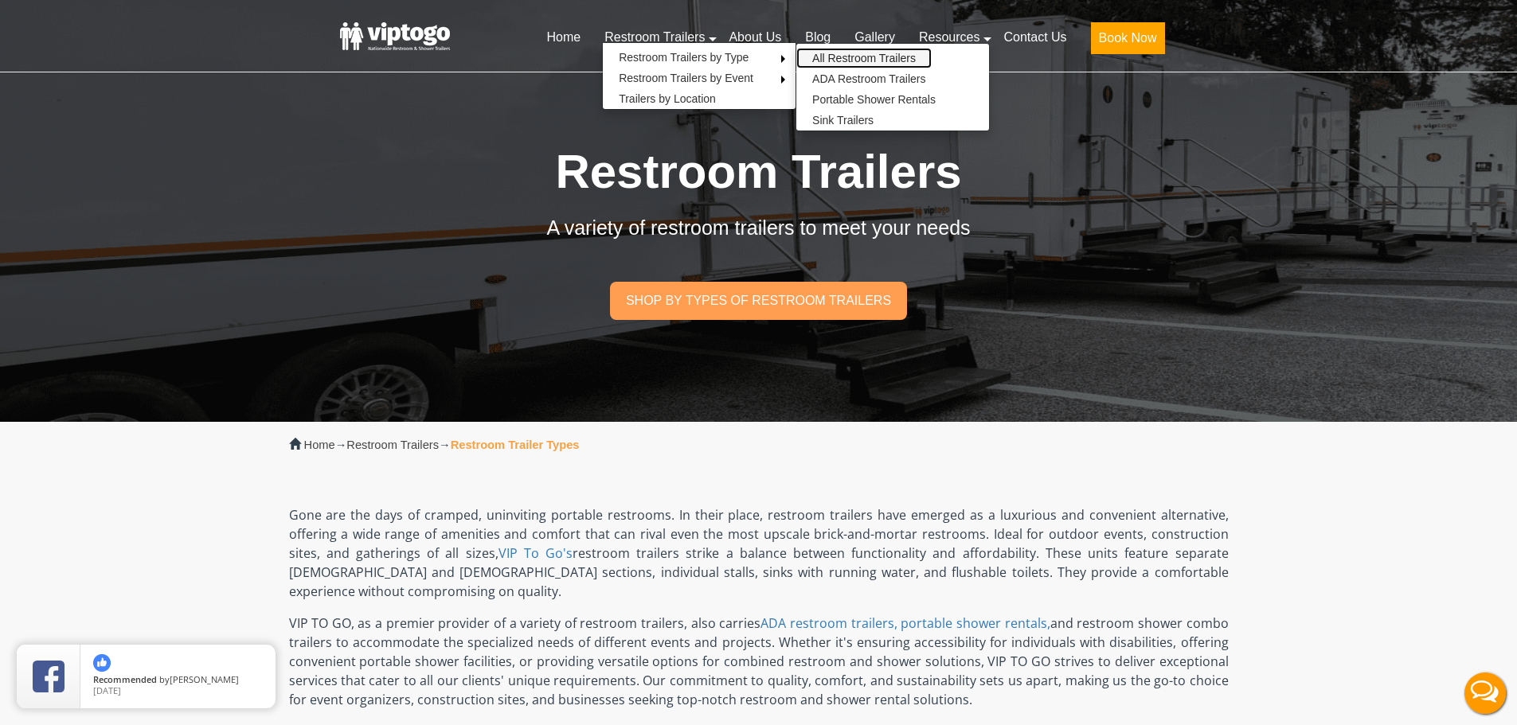
click at [899, 58] on link "All Restroom Trailers" at bounding box center [863, 58] width 135 height 21
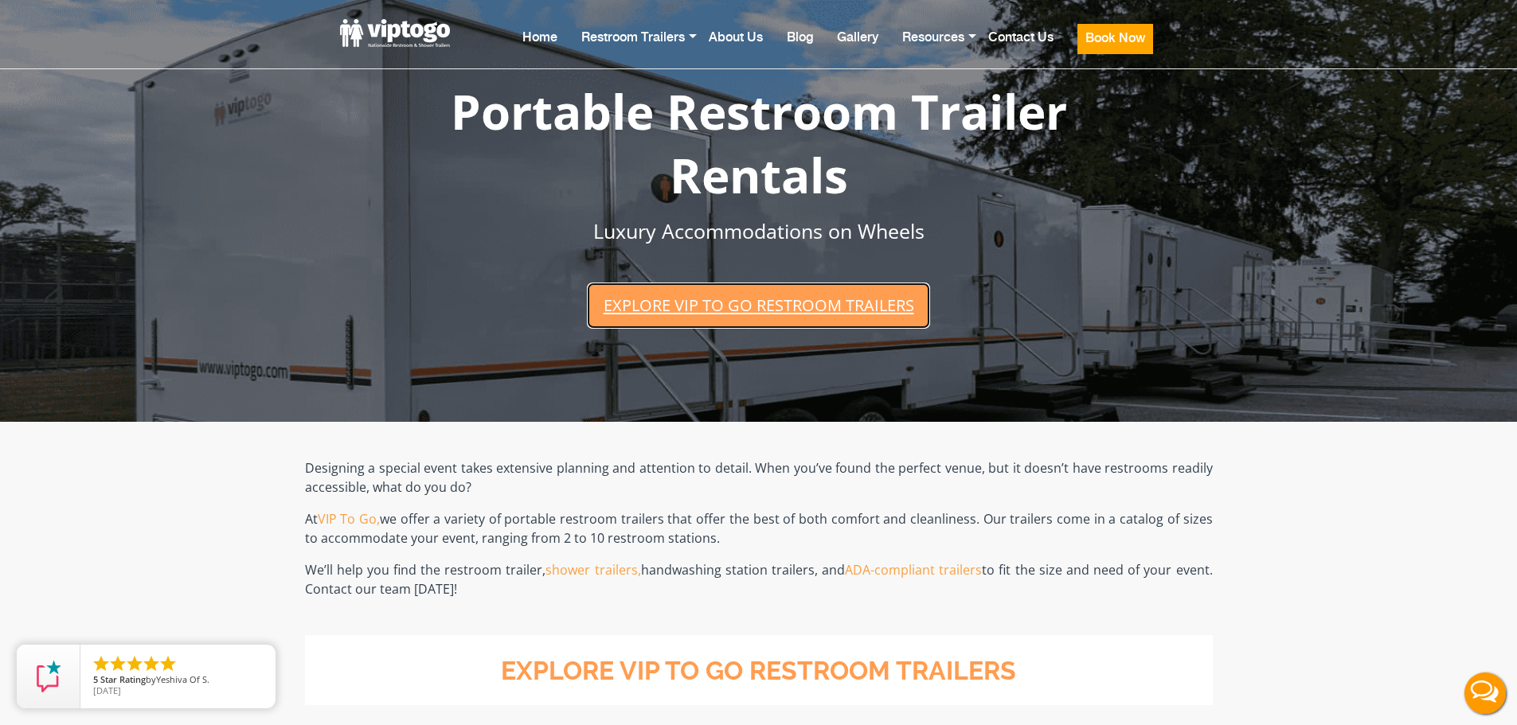
click at [743, 311] on link "Explore VIP To Go restroom trailers" at bounding box center [758, 305] width 342 height 45
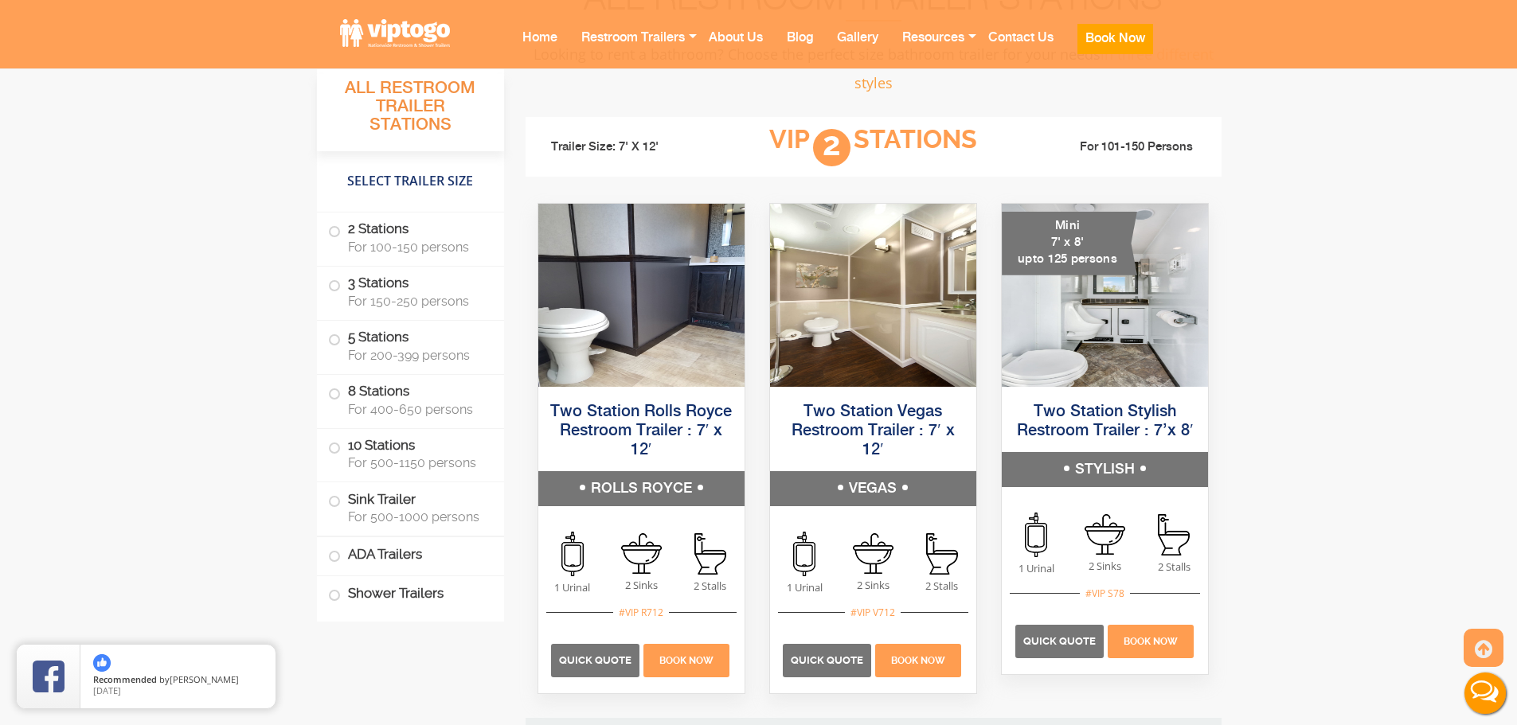
scroll to position [1129, 0]
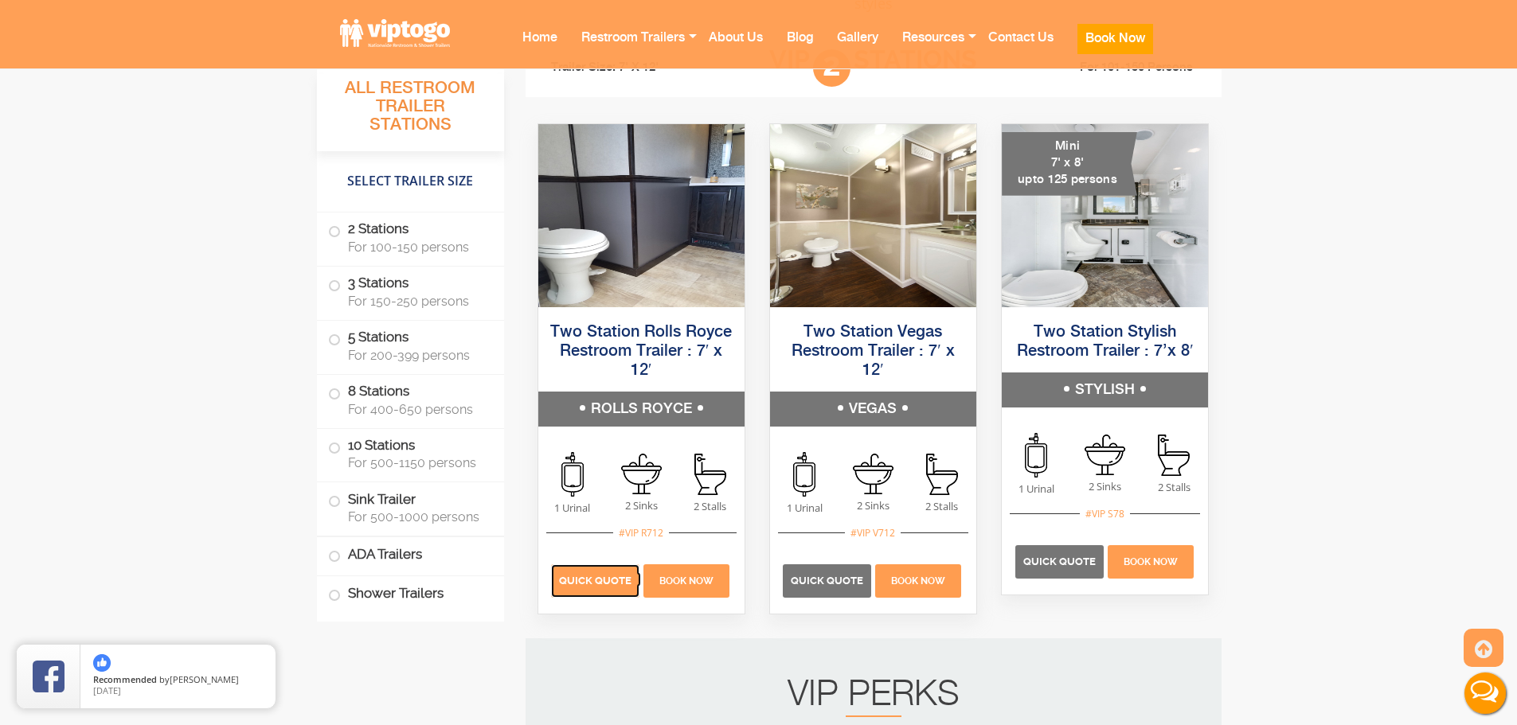
click at [596, 585] on span "Quick Quote" at bounding box center [595, 581] width 72 height 12
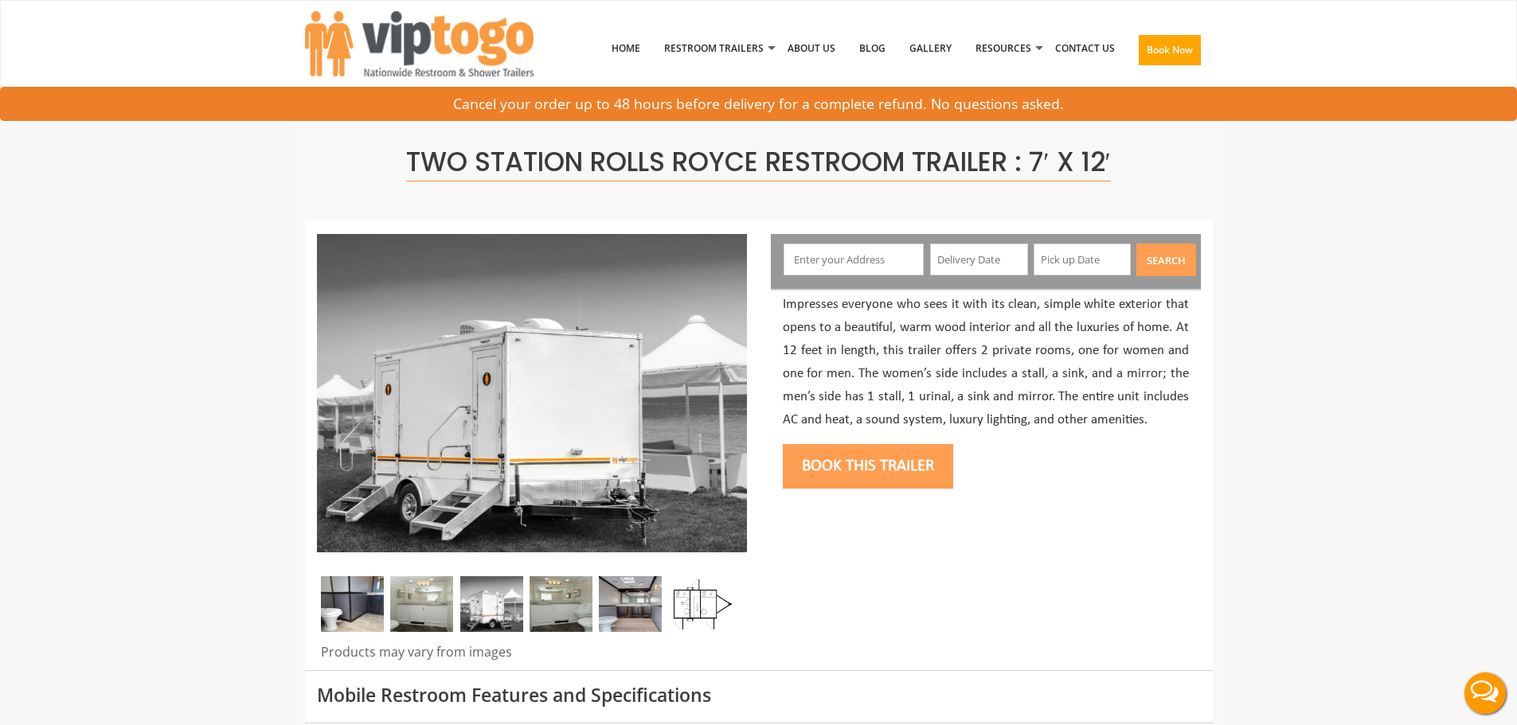
click at [832, 261] on input "text" at bounding box center [854, 260] width 140 height 32
paste input "[STREET_ADDRESS][US_STATE]"
type input "[STREET_ADDRESS][US_STATE]"
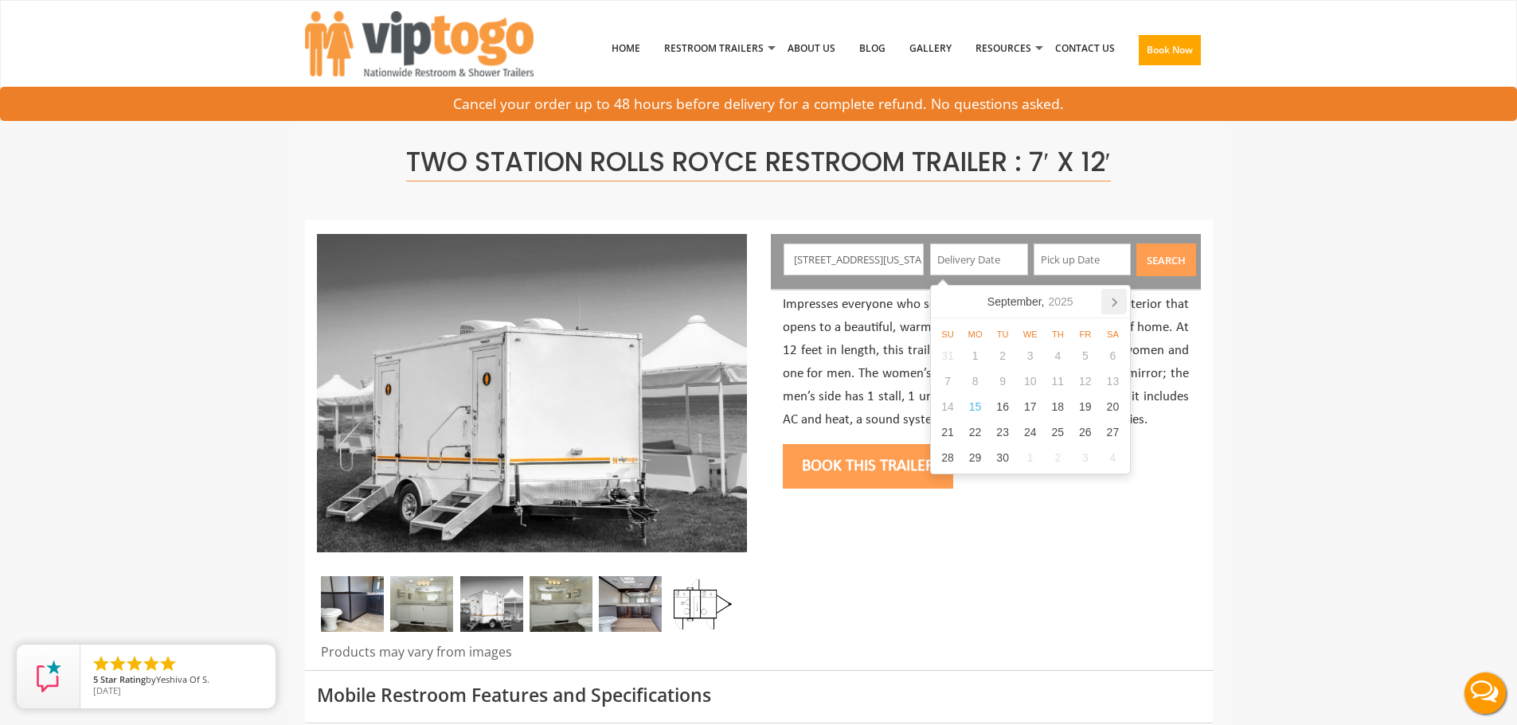
click at [1113, 296] on icon at bounding box center [1113, 301] width 25 height 25
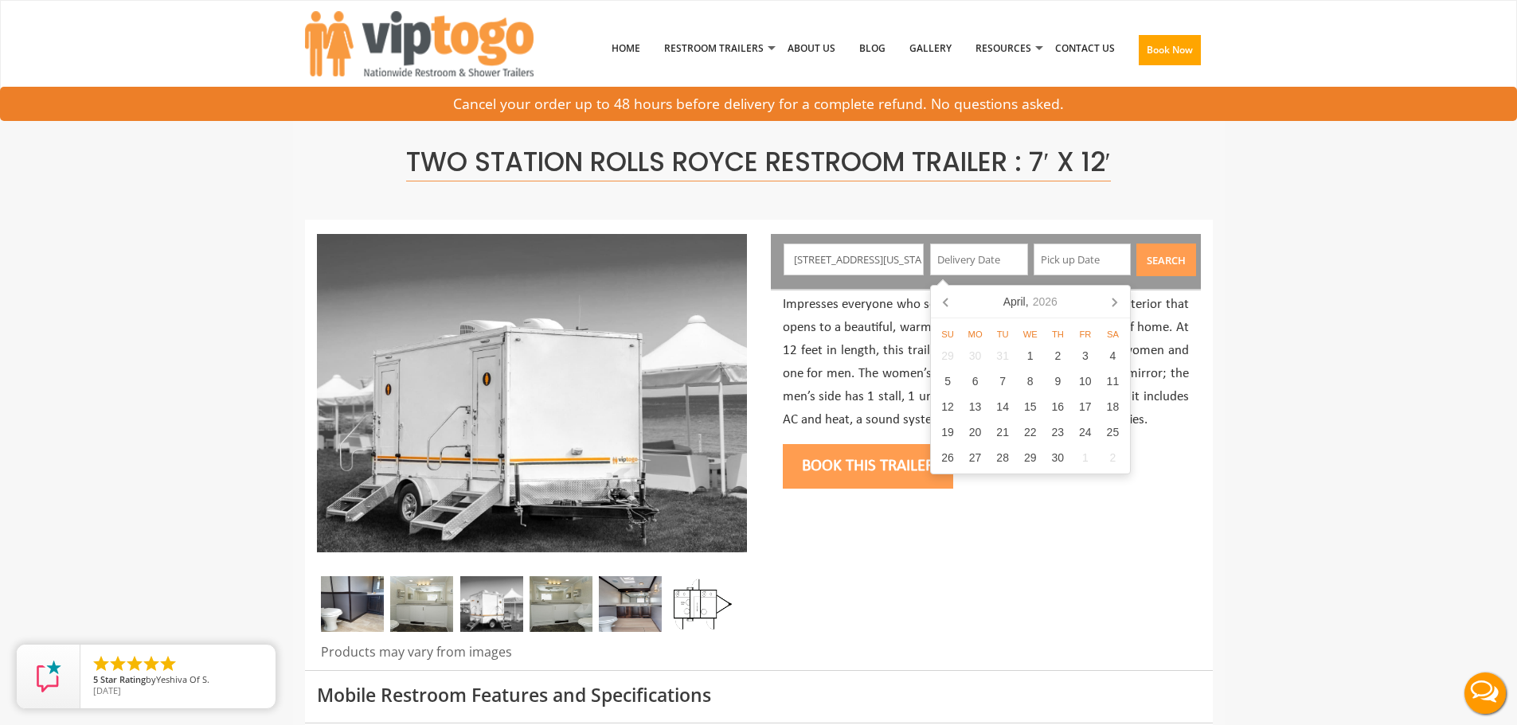
click at [1113, 296] on icon at bounding box center [1113, 301] width 25 height 25
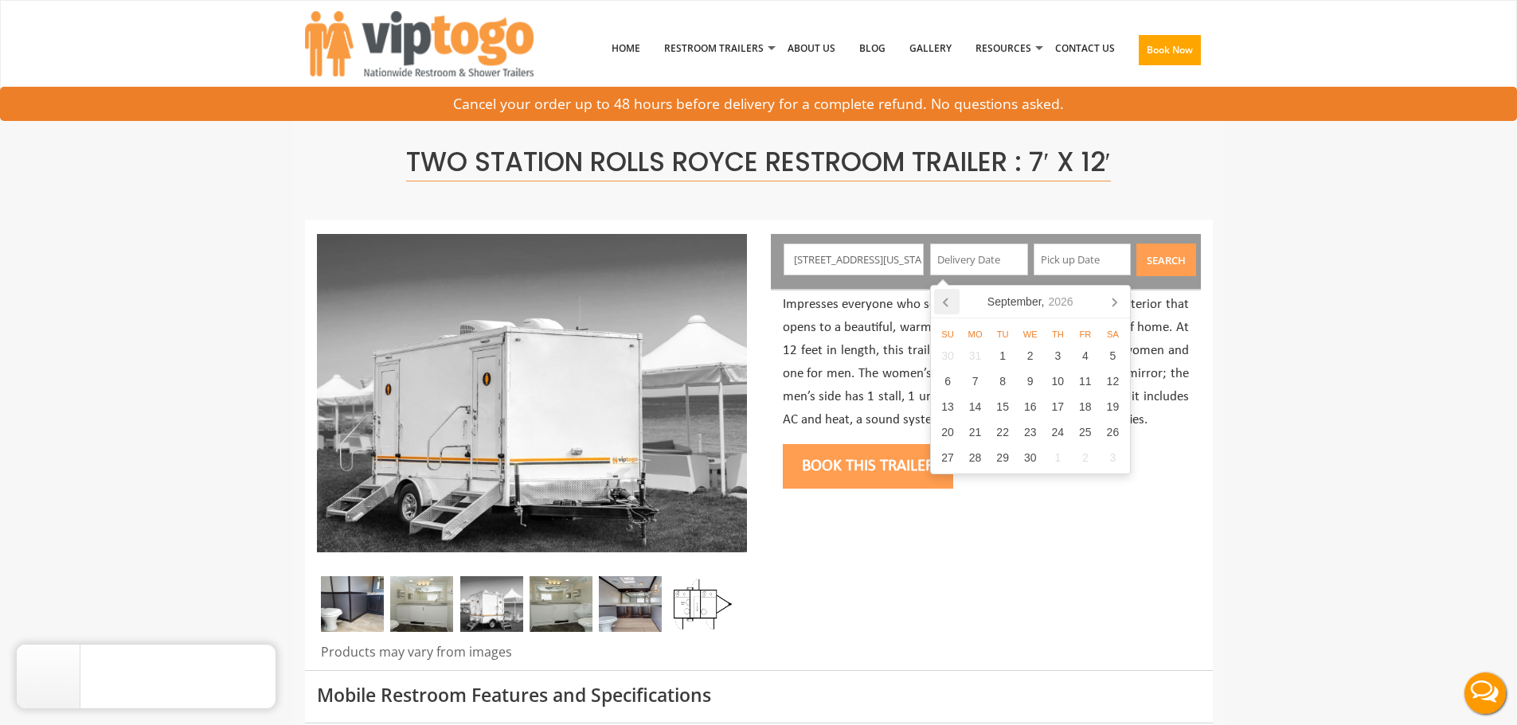
click at [942, 305] on icon at bounding box center [946, 301] width 25 height 25
click at [1090, 408] on div "14" at bounding box center [1086, 406] width 28 height 25
type input "08/14/2026"
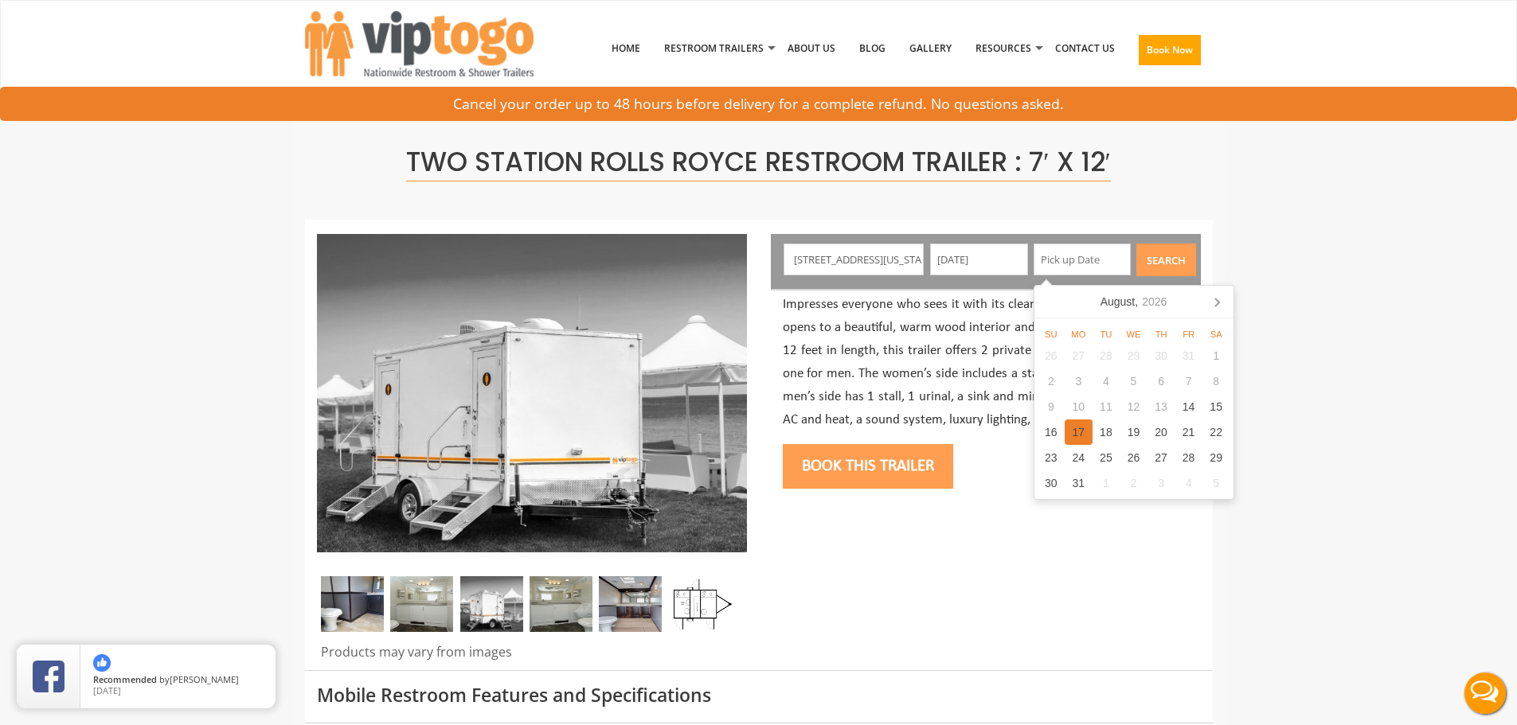
click at [1077, 436] on div "17" at bounding box center [1079, 432] width 28 height 25
type input "08/17/2026"
click at [1172, 255] on button "Search" at bounding box center [1166, 260] width 60 height 33
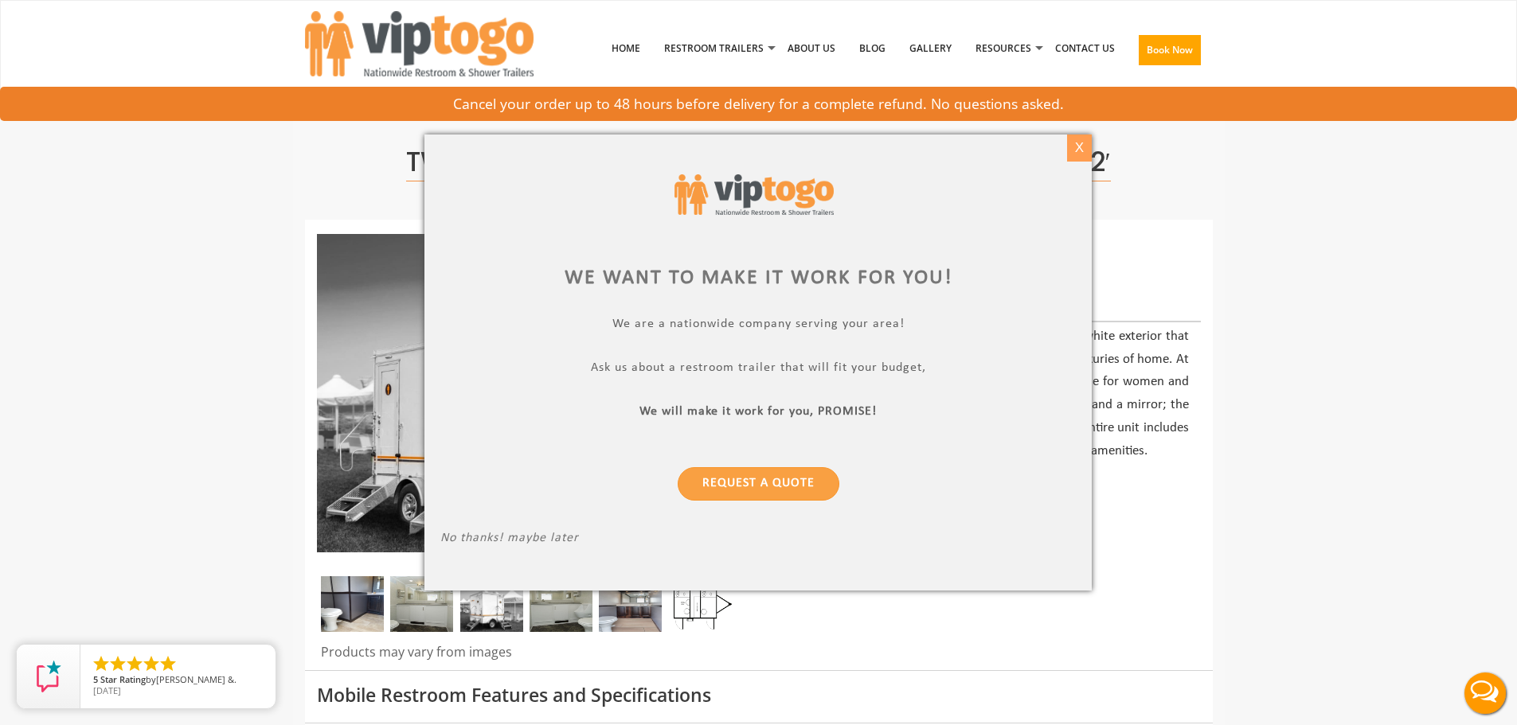
click at [1073, 154] on div "X" at bounding box center [1079, 148] width 25 height 27
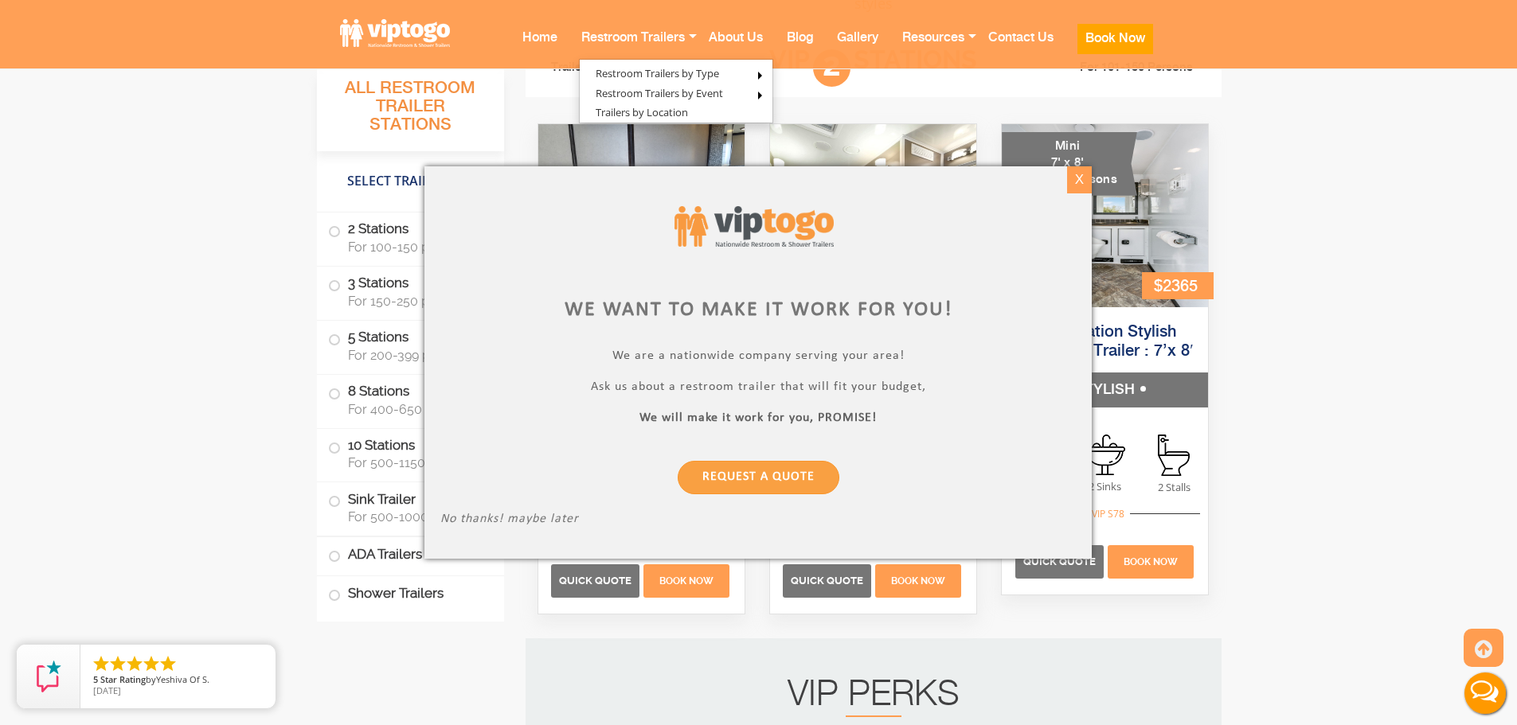
click at [1083, 180] on div "X" at bounding box center [1079, 179] width 25 height 27
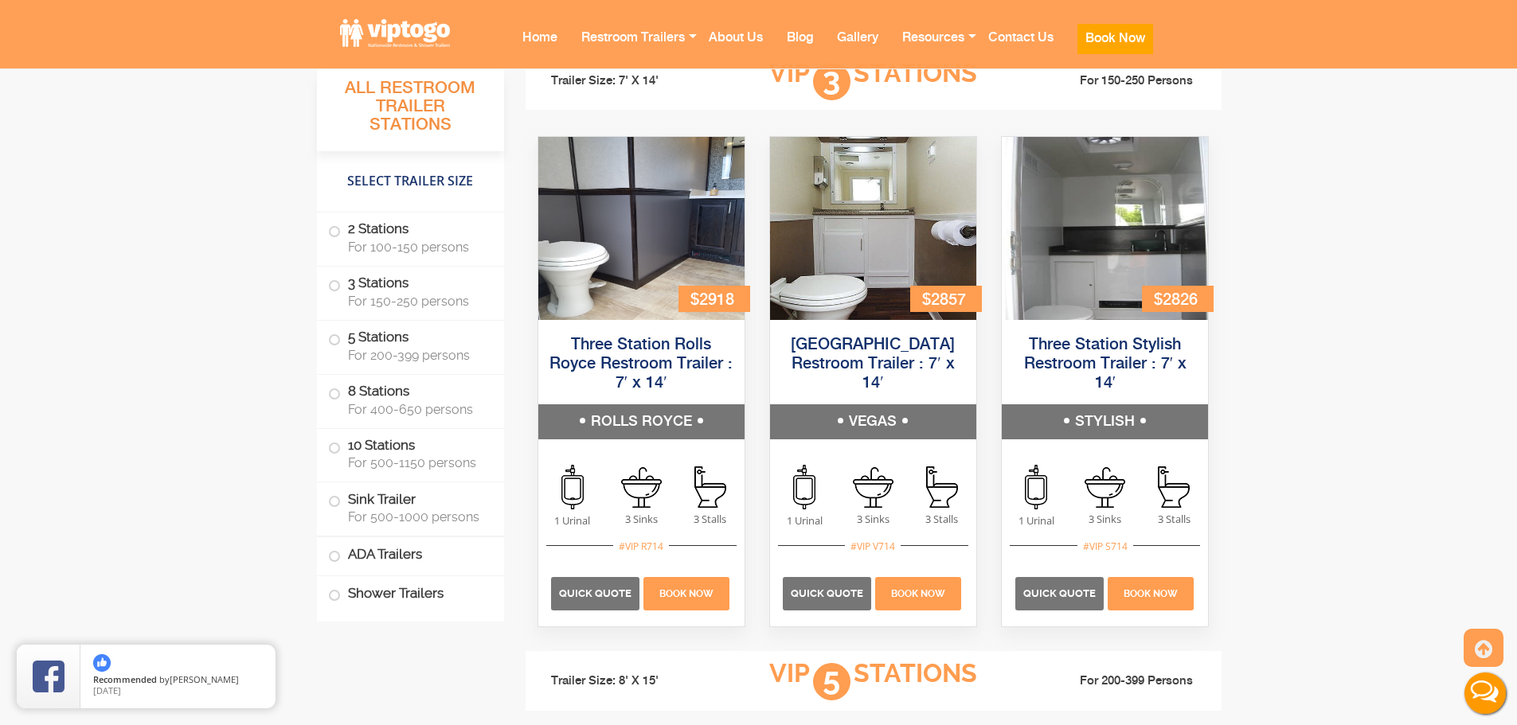
scroll to position [2085, 0]
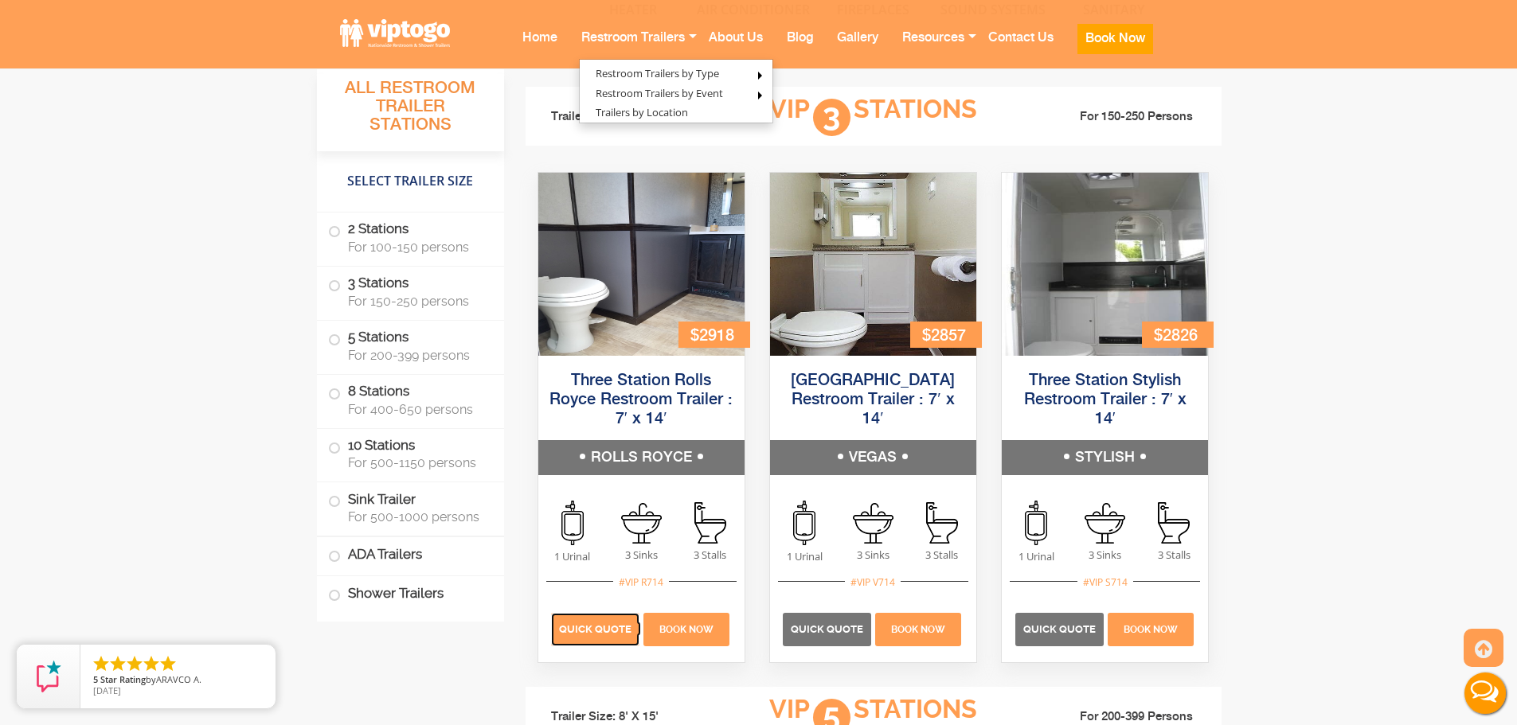
click at [588, 623] on span "Quick Quote" at bounding box center [595, 629] width 72 height 12
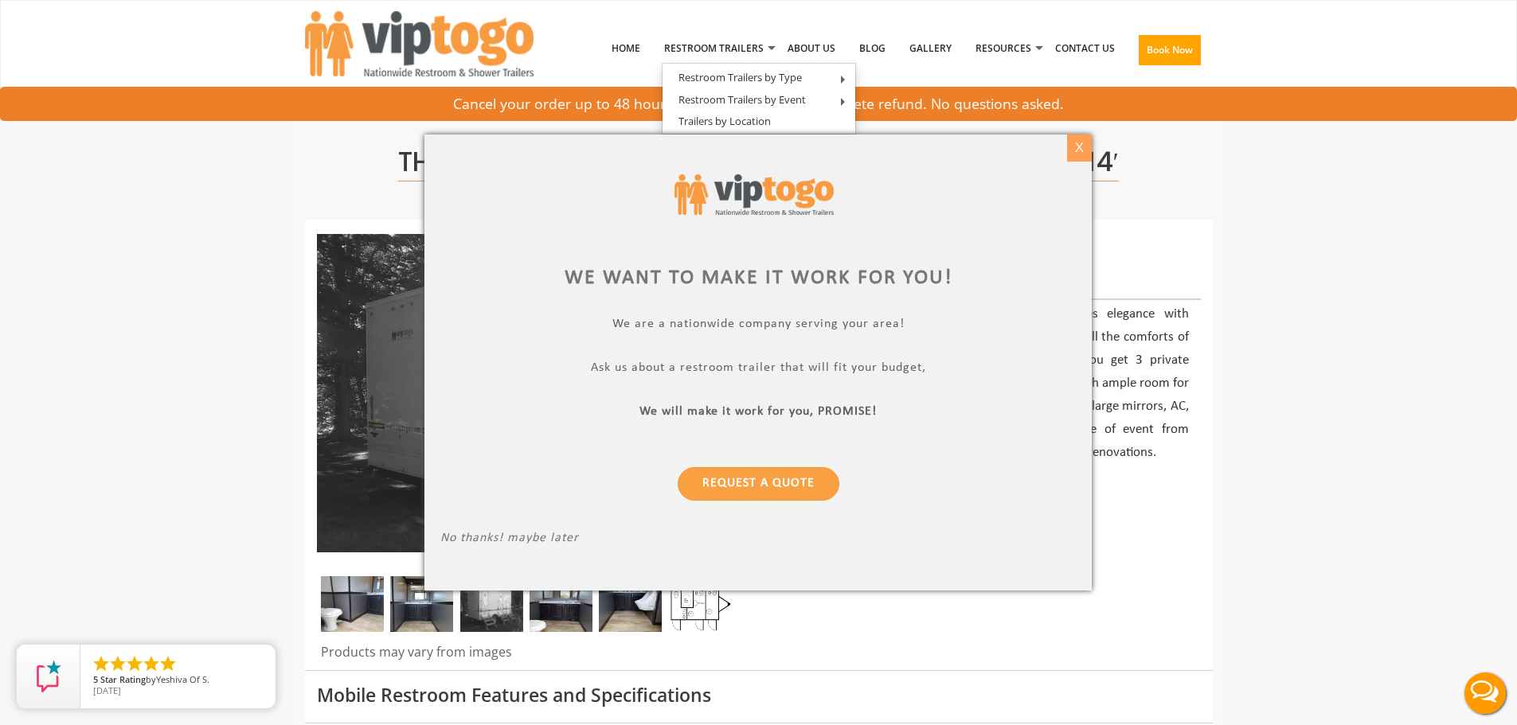
click at [1088, 149] on div "X" at bounding box center [1079, 148] width 25 height 27
